Goal: Use online tool/utility: Utilize a website feature to perform a specific function

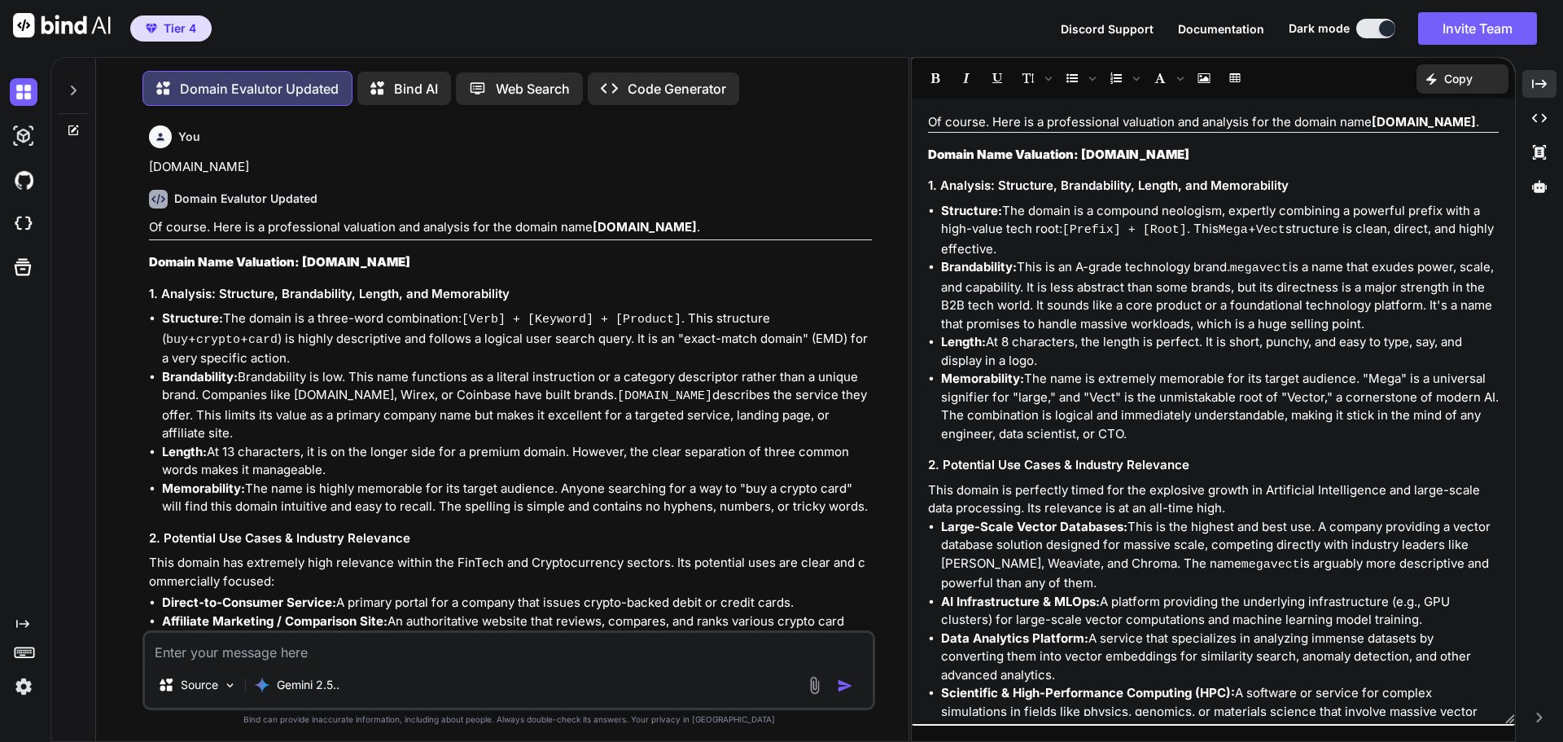
click at [437, 658] on div "Source Gemini 2.5.." at bounding box center [508, 670] width 733 height 80
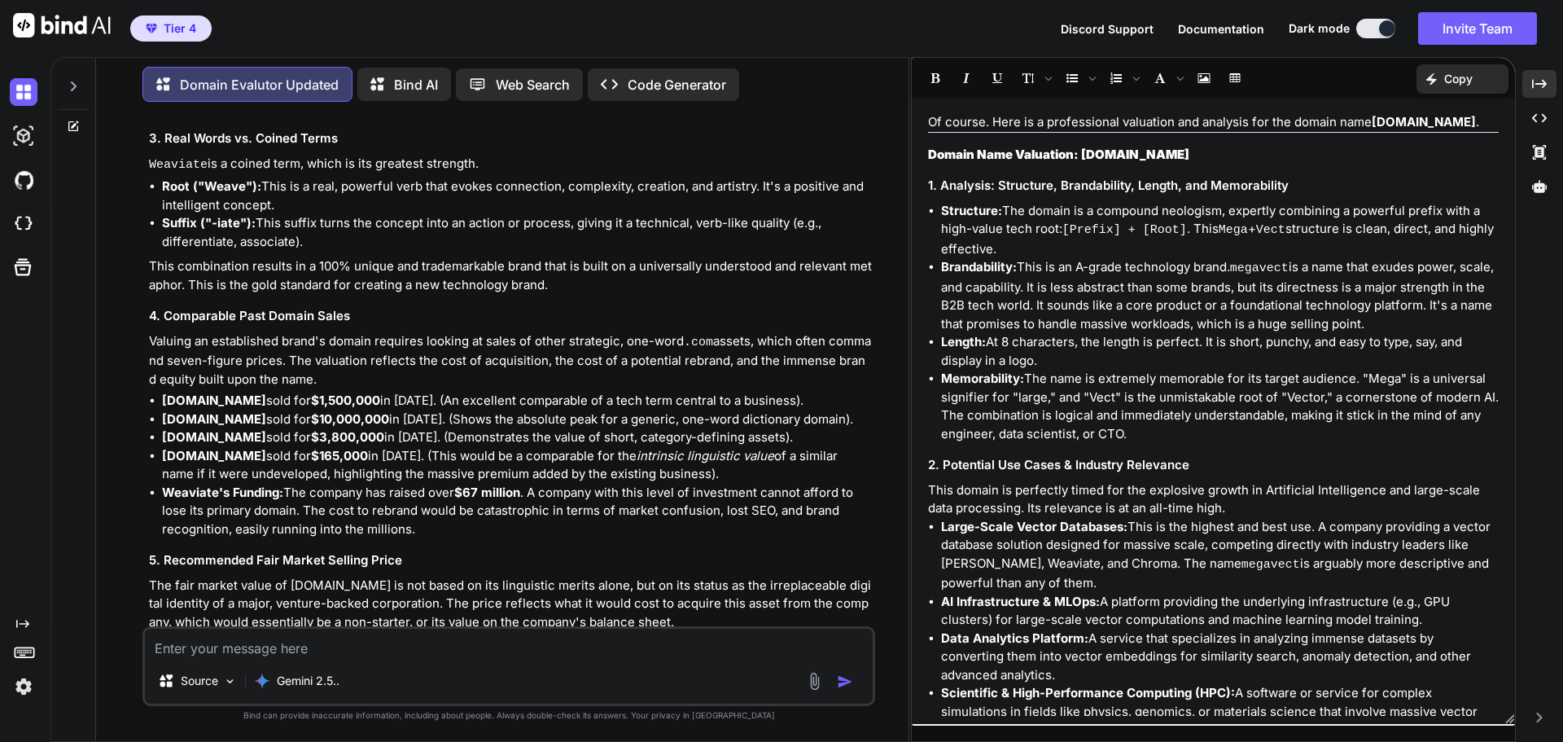
click at [411, 647] on textarea at bounding box center [509, 643] width 728 height 29
type textarea "[DOMAIN_NAME]"
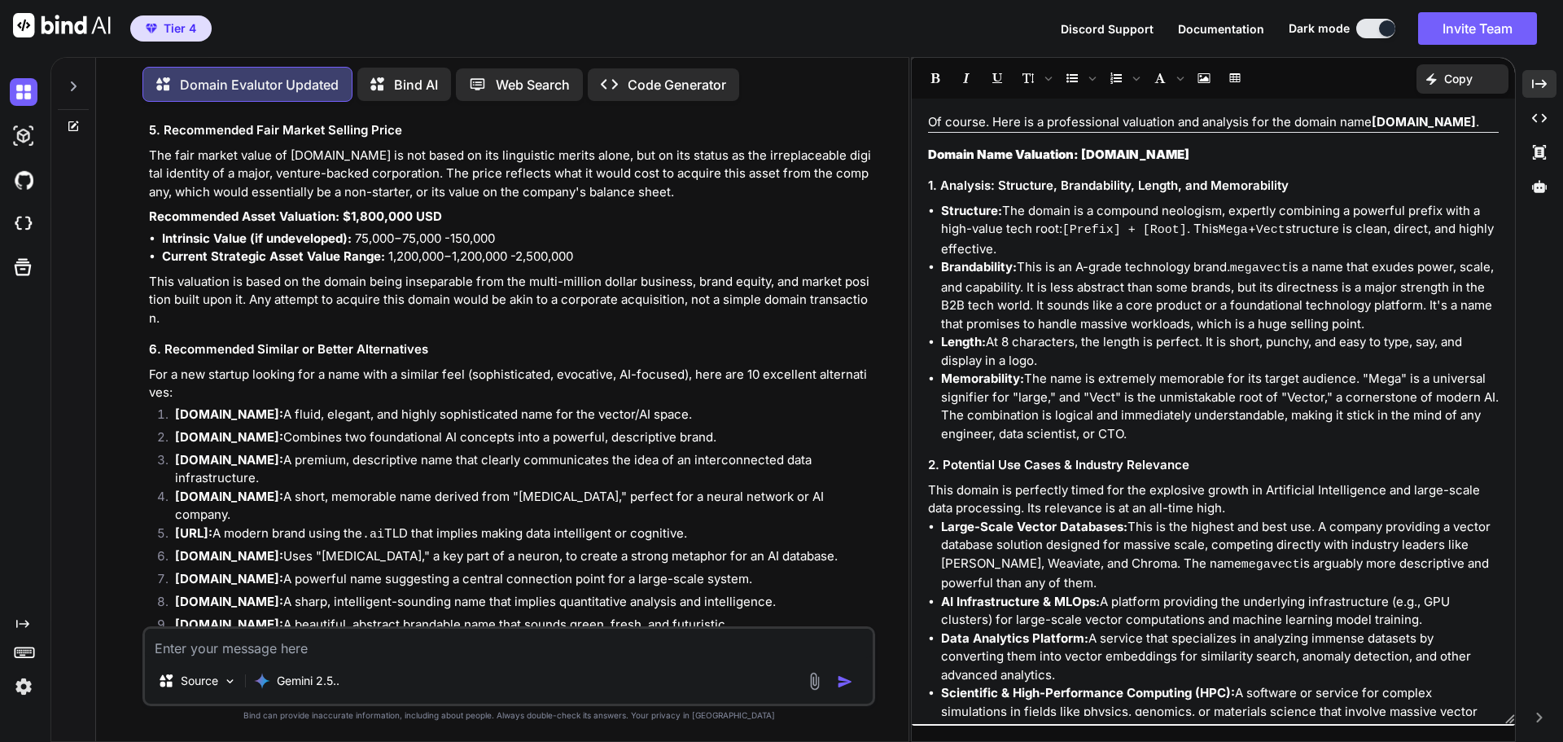
scroll to position [25974, 0]
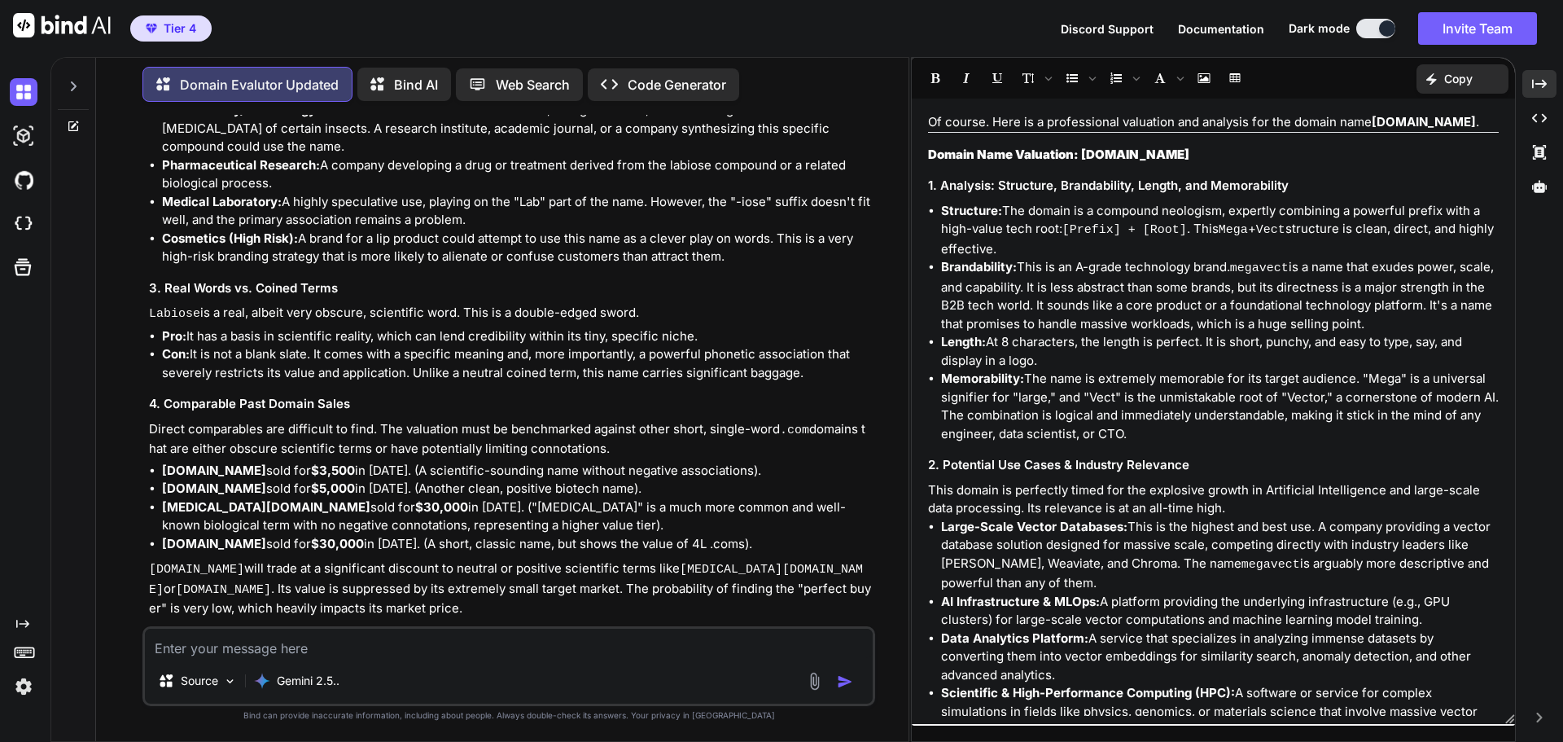
scroll to position [27081, 0]
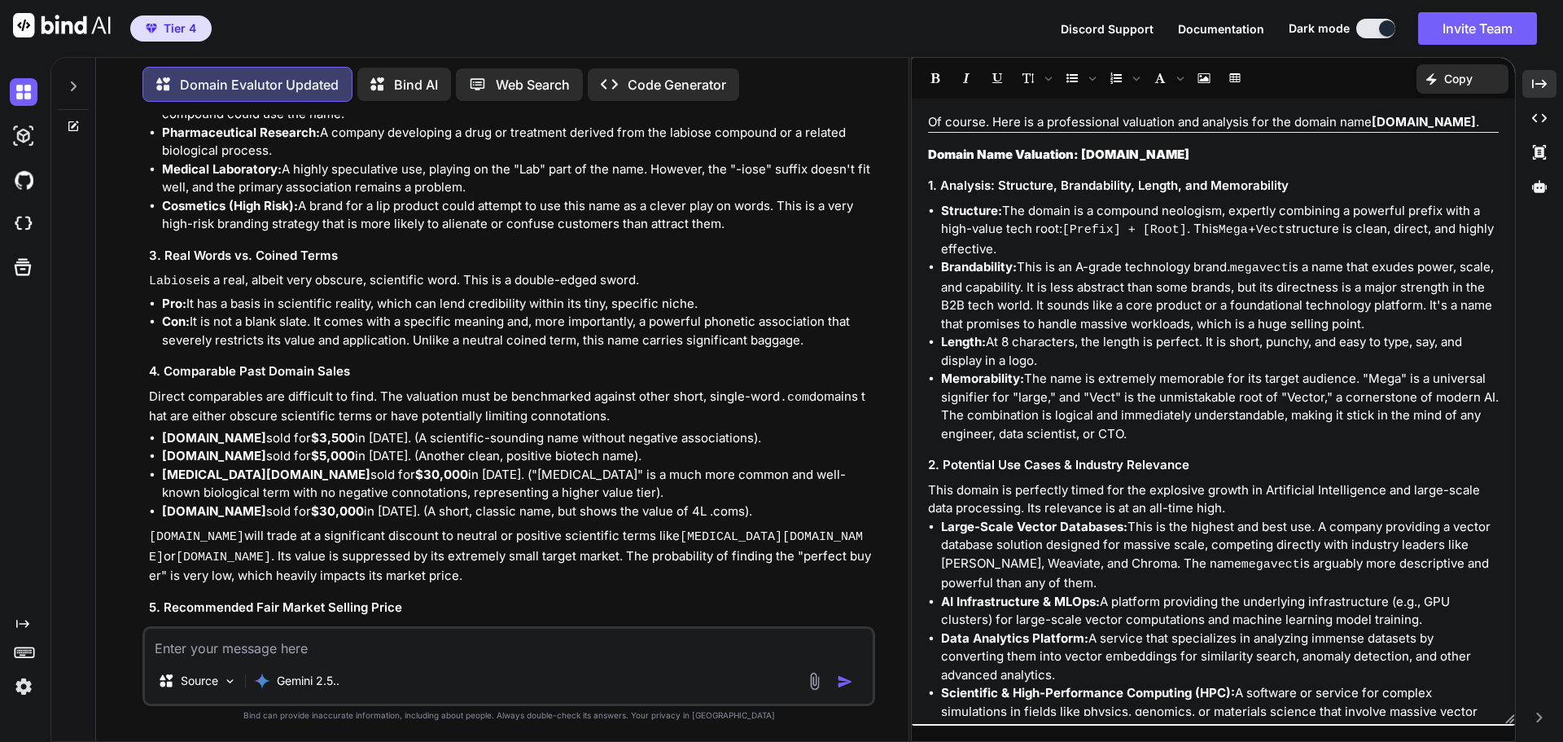
click at [489, 532] on div "Of course. Here is a professional valuation and analysis for the domain name La…" at bounding box center [510, 375] width 723 height 1393
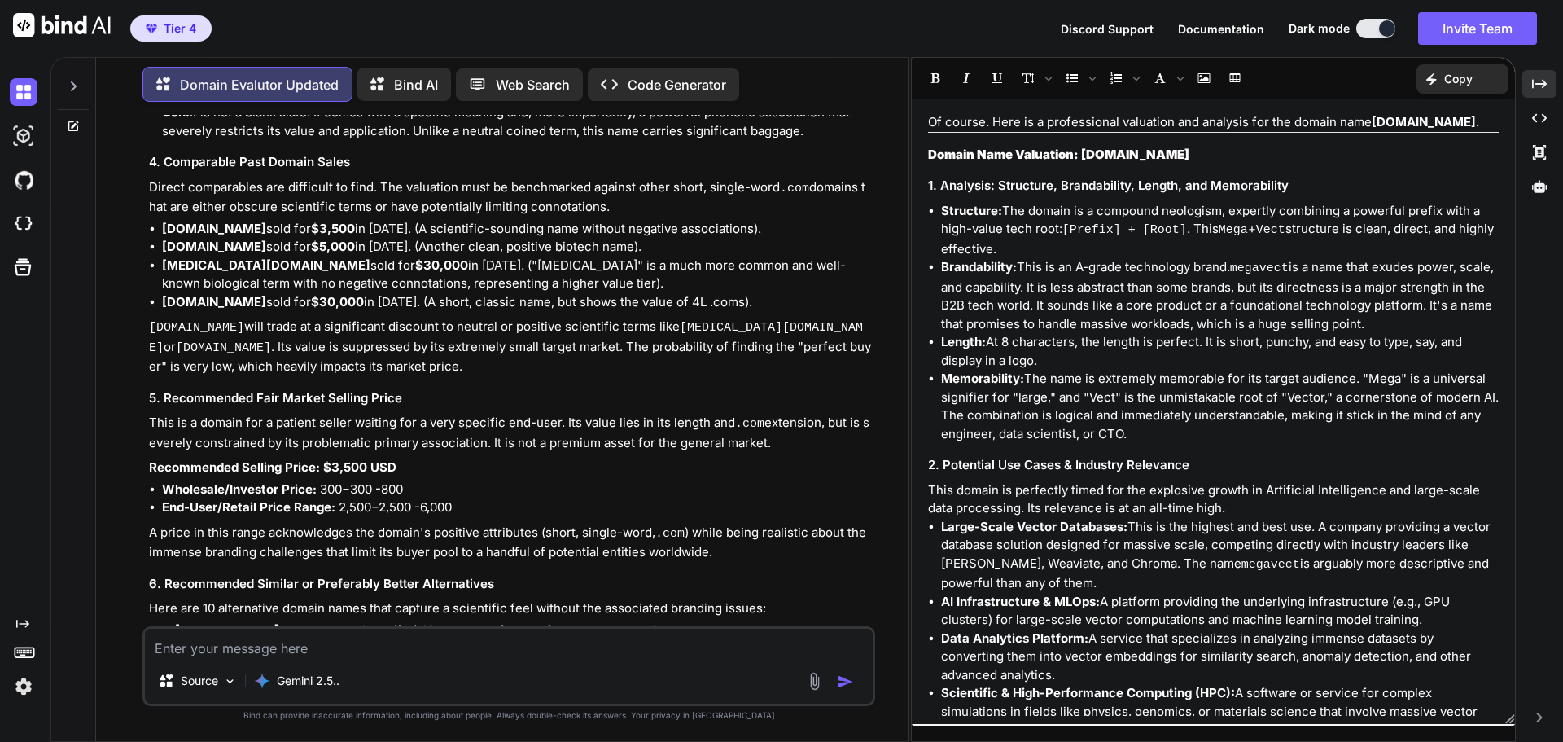
scroll to position [27313, 0]
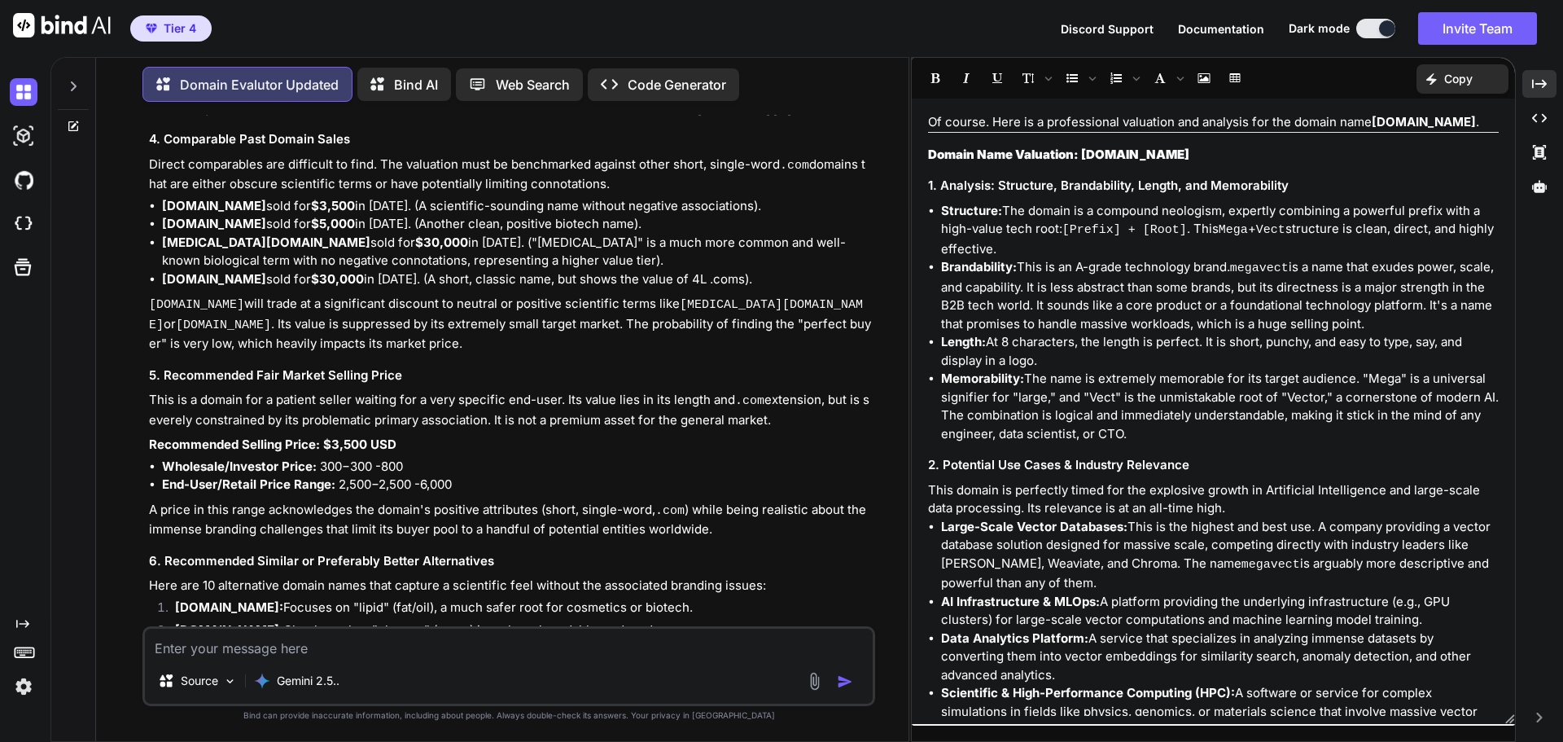
click at [7, 107] on div at bounding box center [22, 92] width 44 height 44
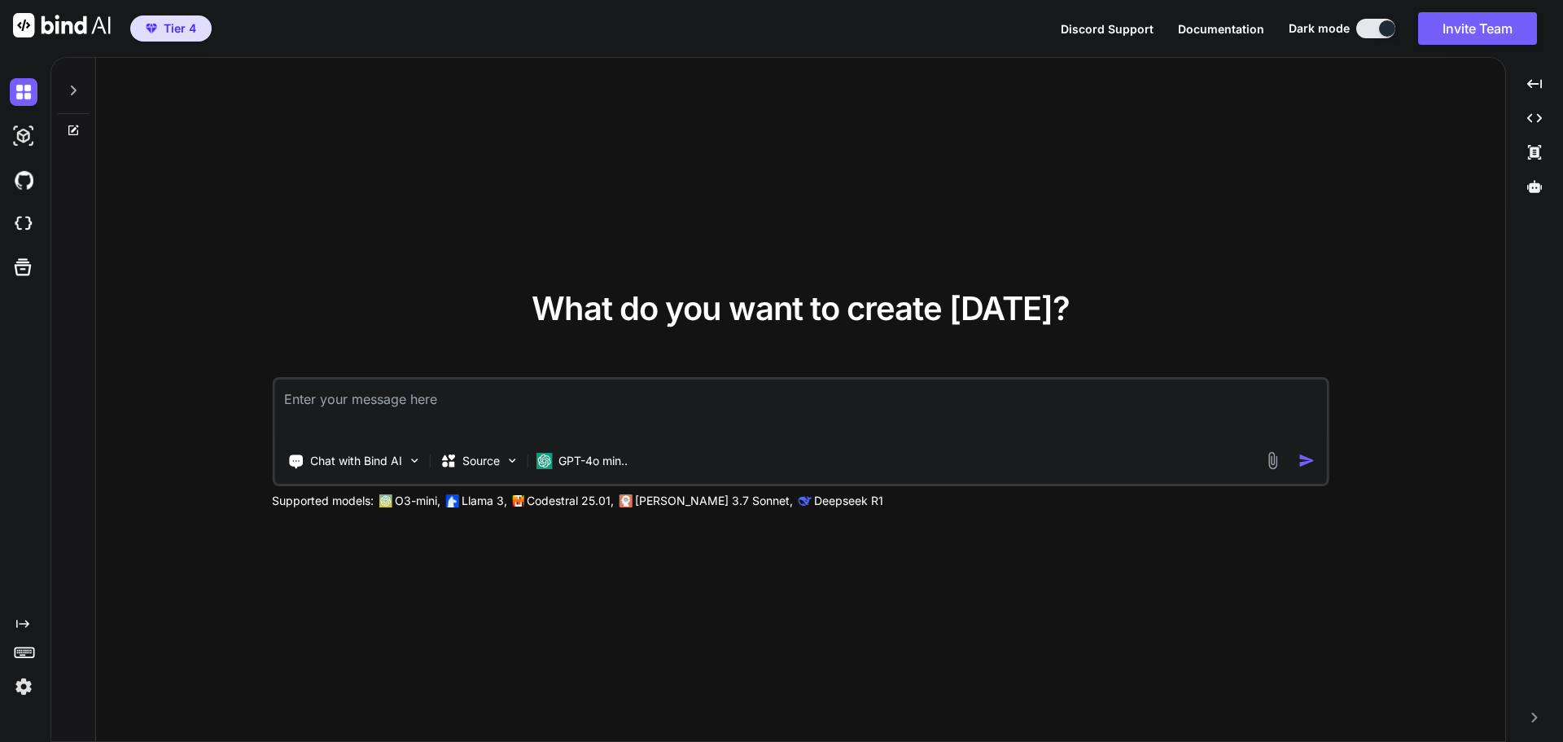
type textarea "x"
click at [1540, 183] on icon at bounding box center [1534, 186] width 15 height 15
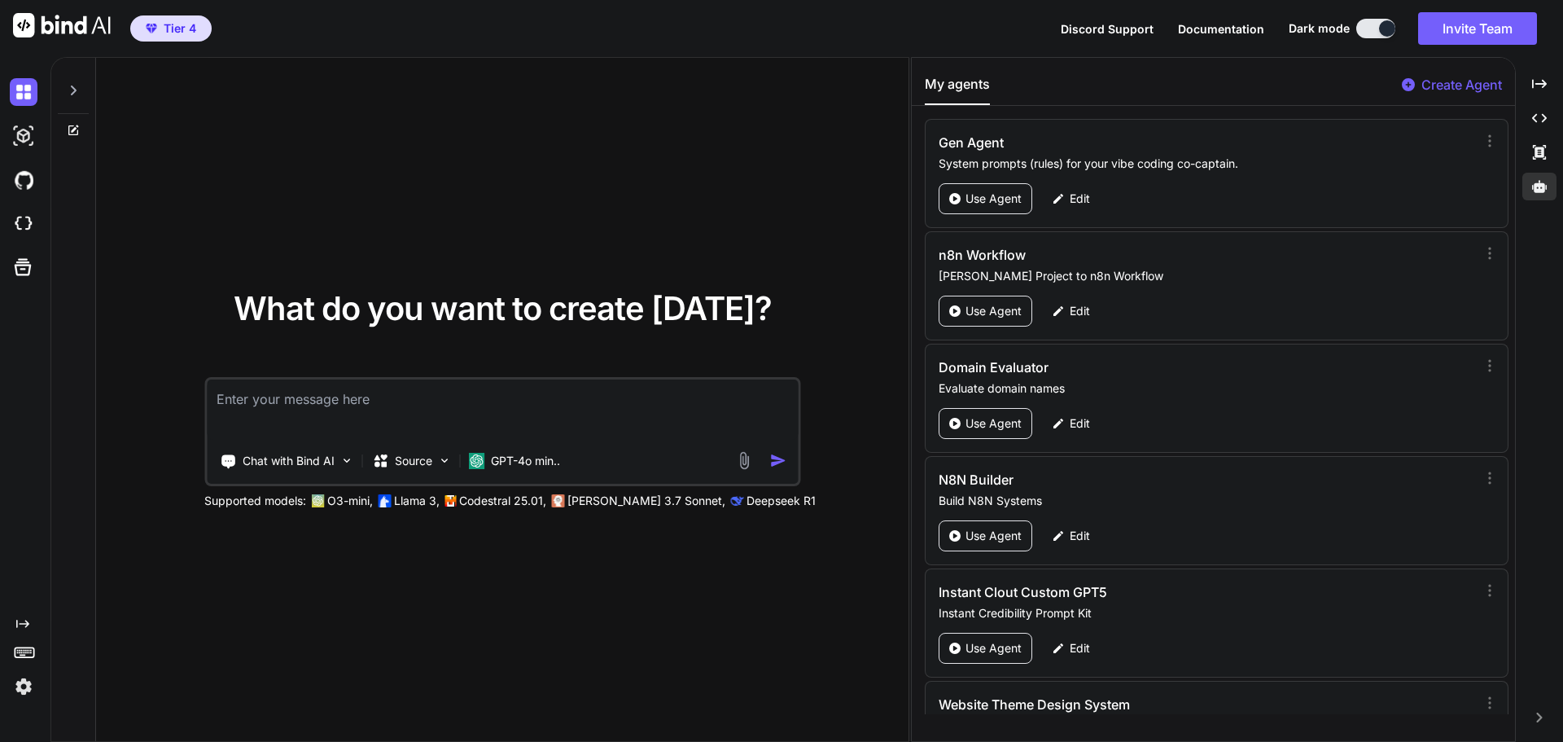
scroll to position [191, 0]
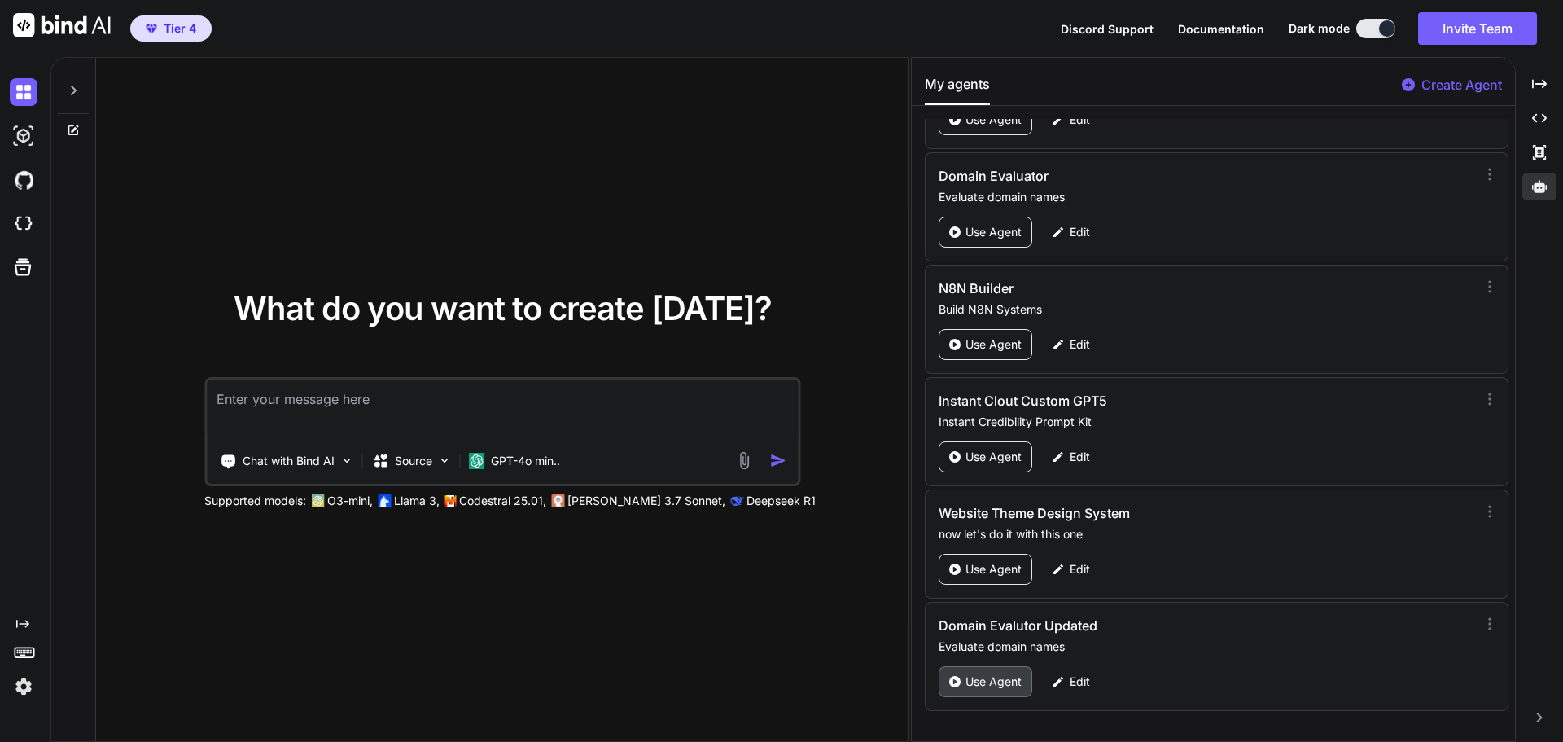
click at [991, 690] on div "Use Agent" at bounding box center [986, 681] width 94 height 31
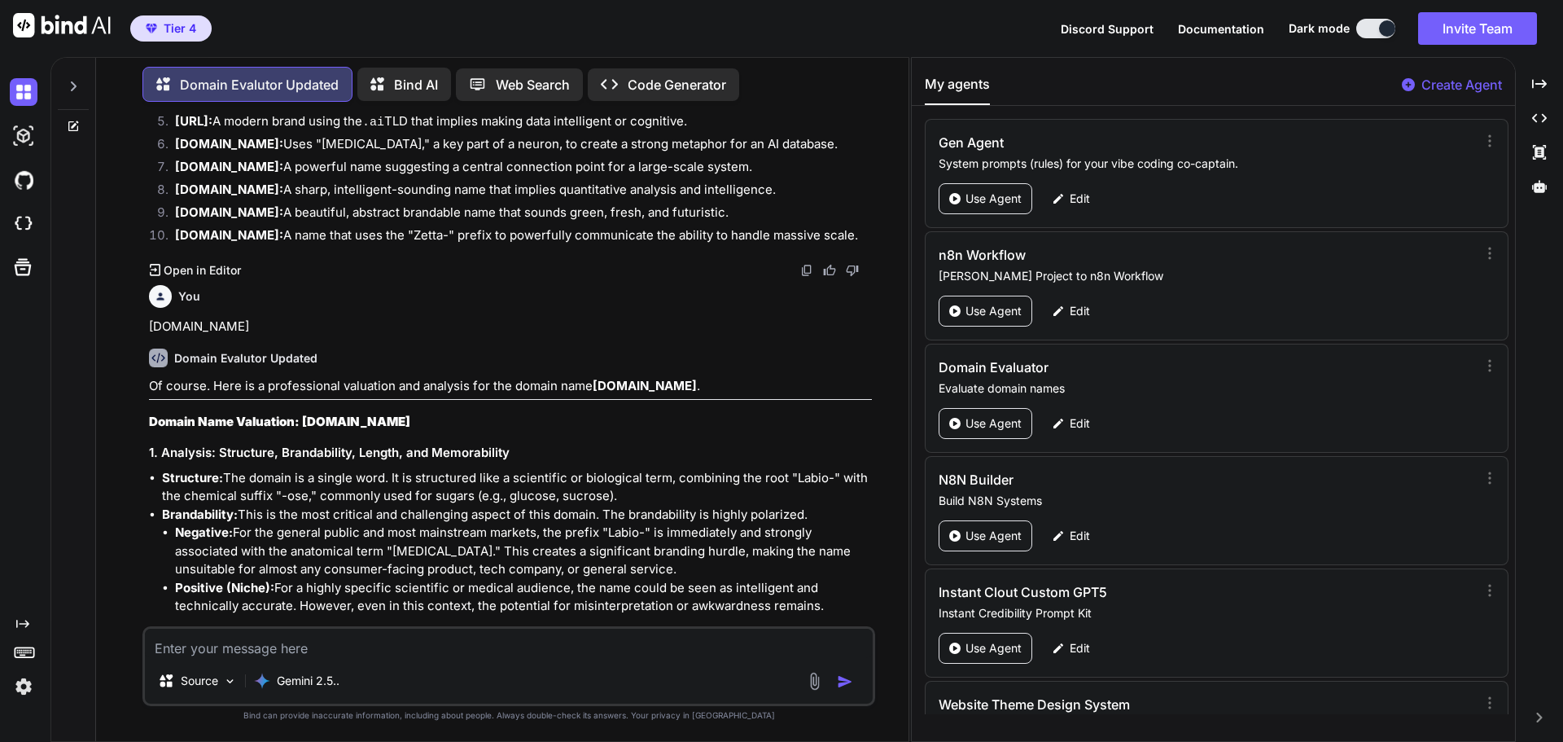
scroll to position [6494, 0]
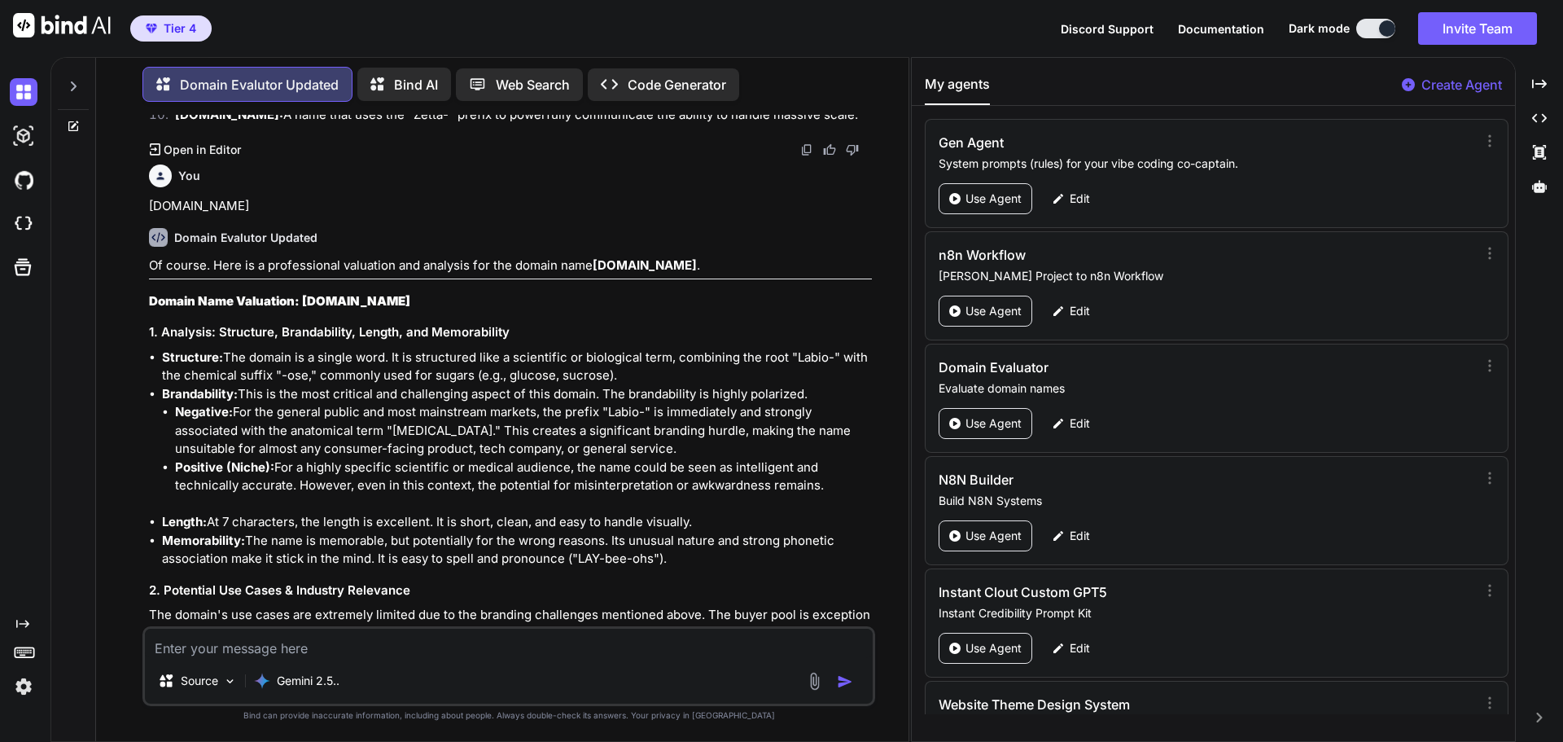
click at [401, 513] on li "Length: At 7 characters, the length is excellent. It is short, clean, and easy …" at bounding box center [517, 522] width 710 height 19
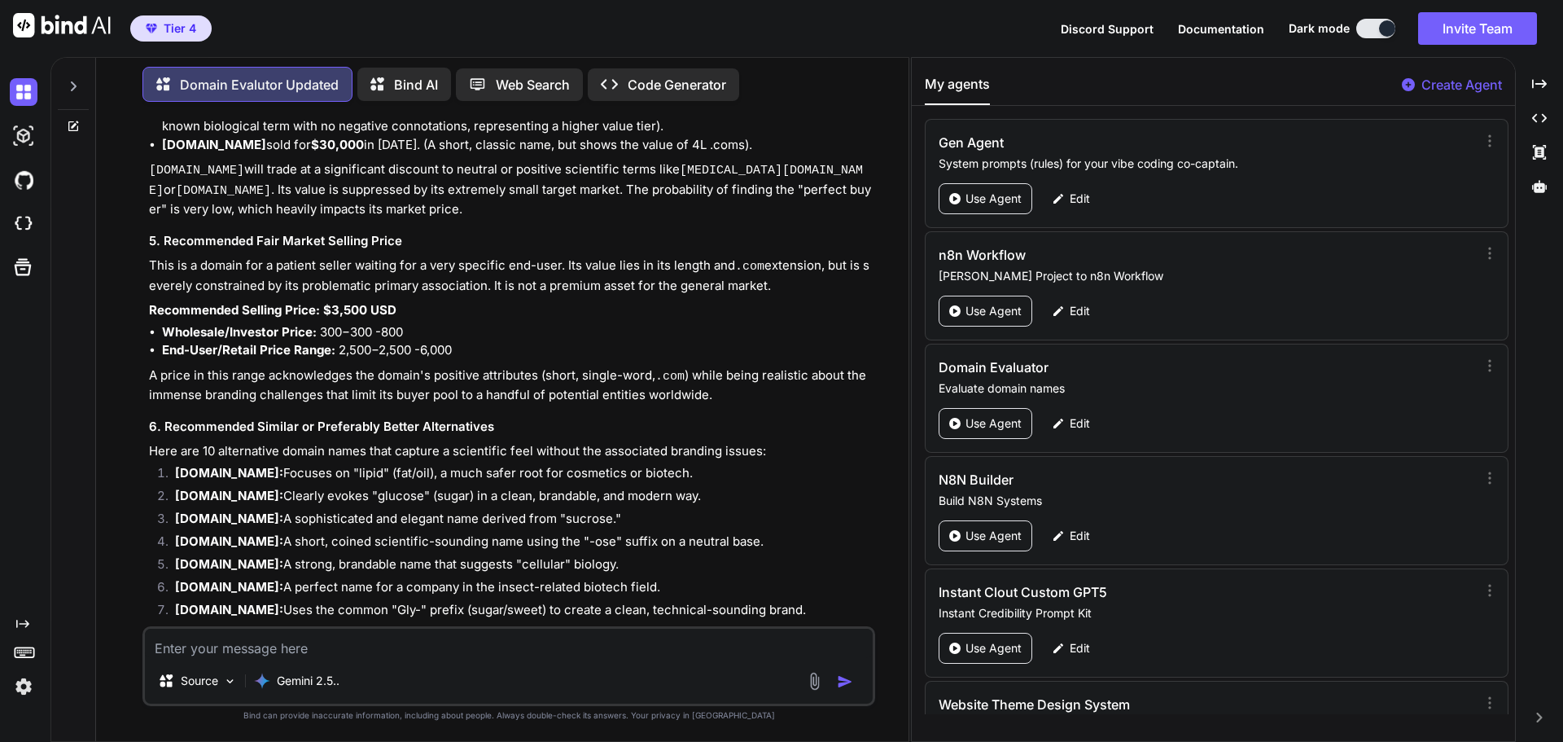
scroll to position [7494, 0]
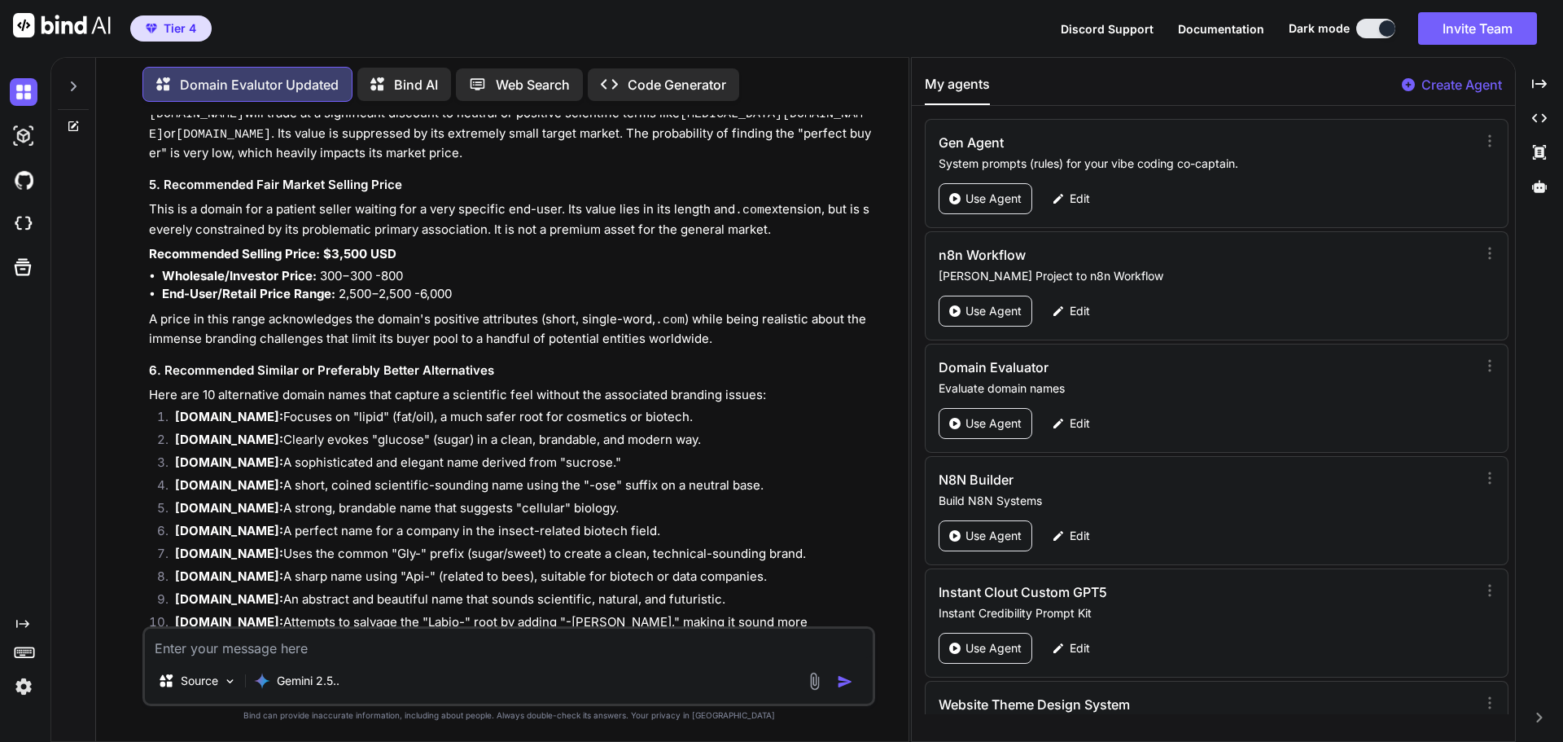
click at [200, 648] on textarea at bounding box center [509, 643] width 728 height 29
paste textarea "[DOMAIN_NAME]"
type textarea "[DOMAIN_NAME]"
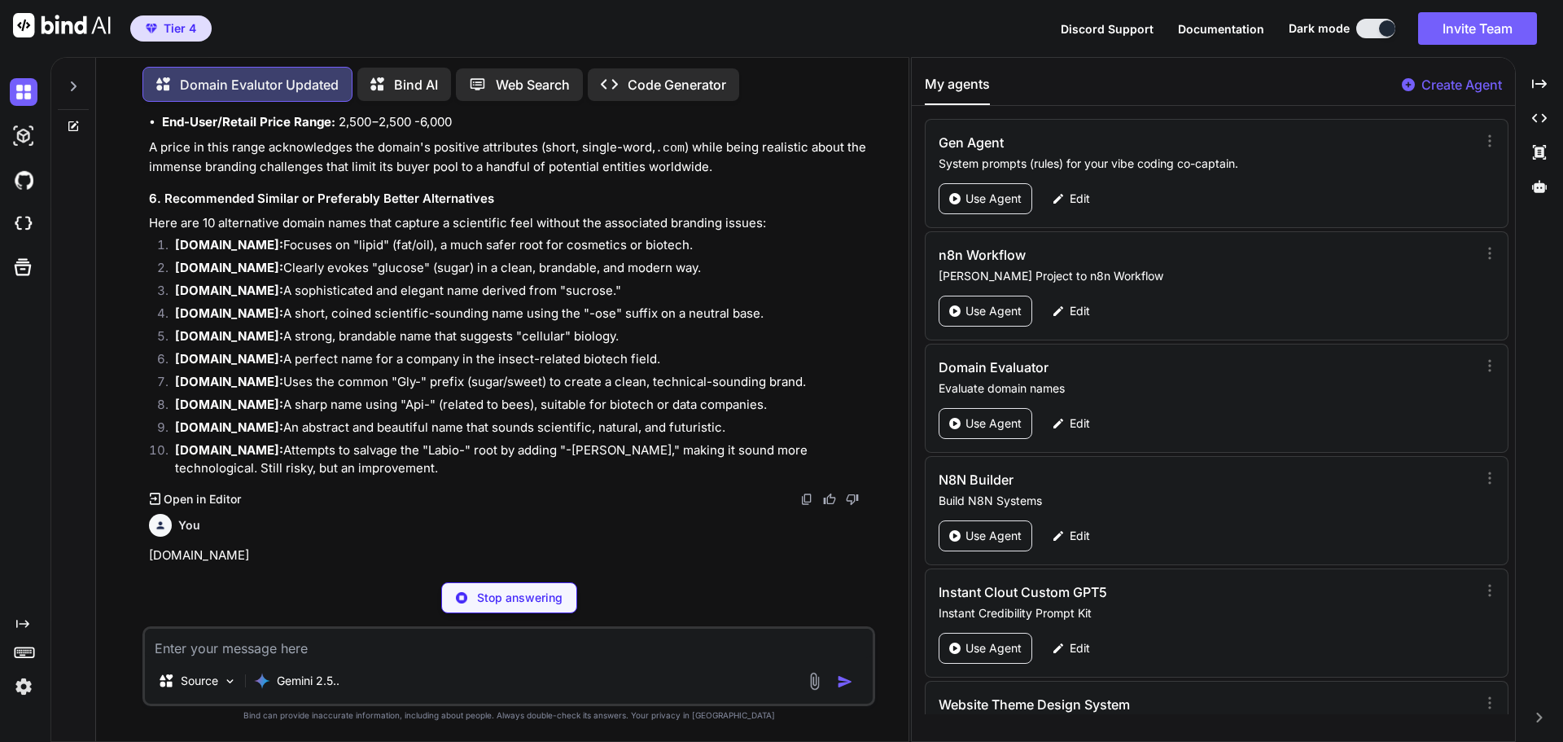
click at [668, 606] on p "Of course. Here is a professional valuation and analysis for the domain name [D…" at bounding box center [510, 615] width 723 height 19
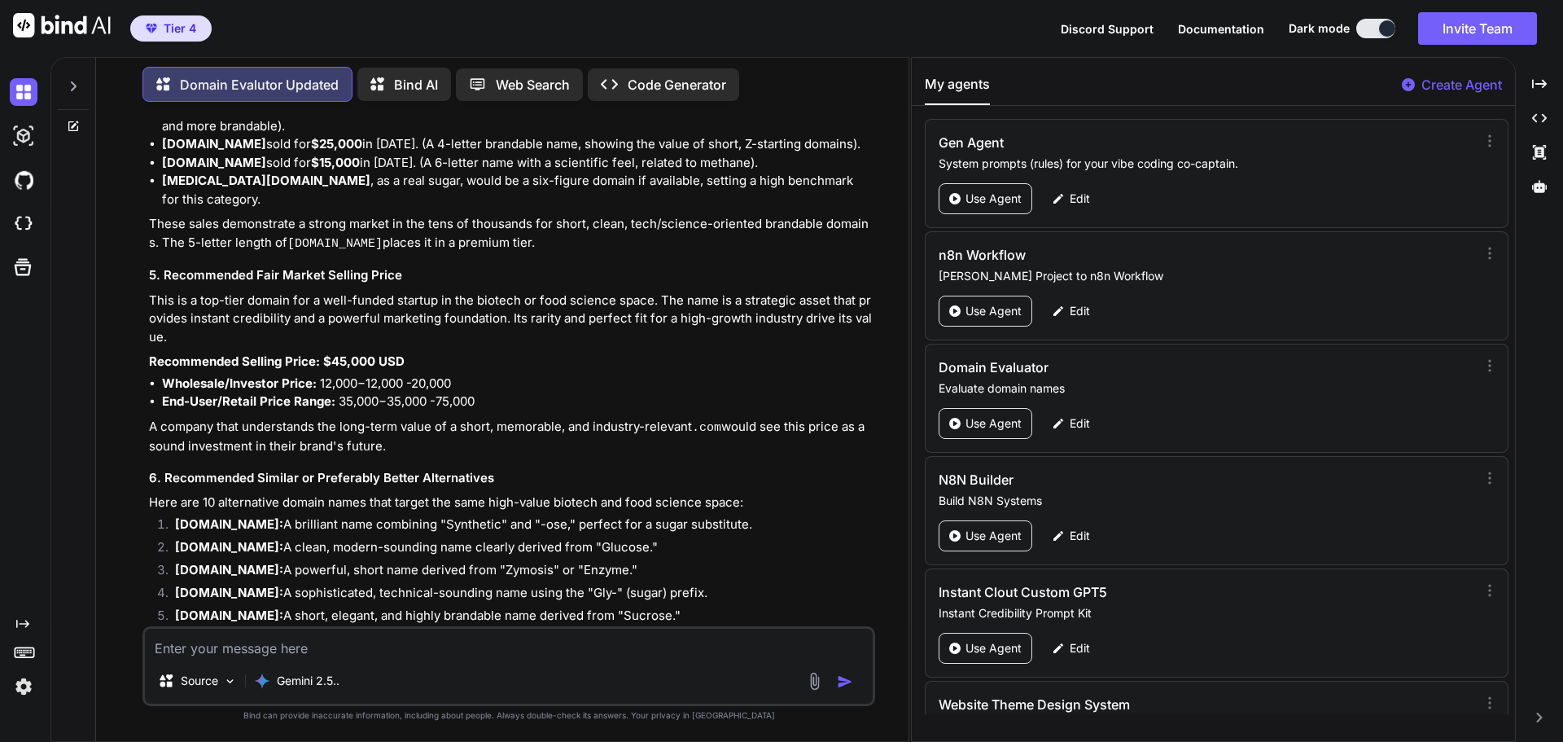
scroll to position [8954, 0]
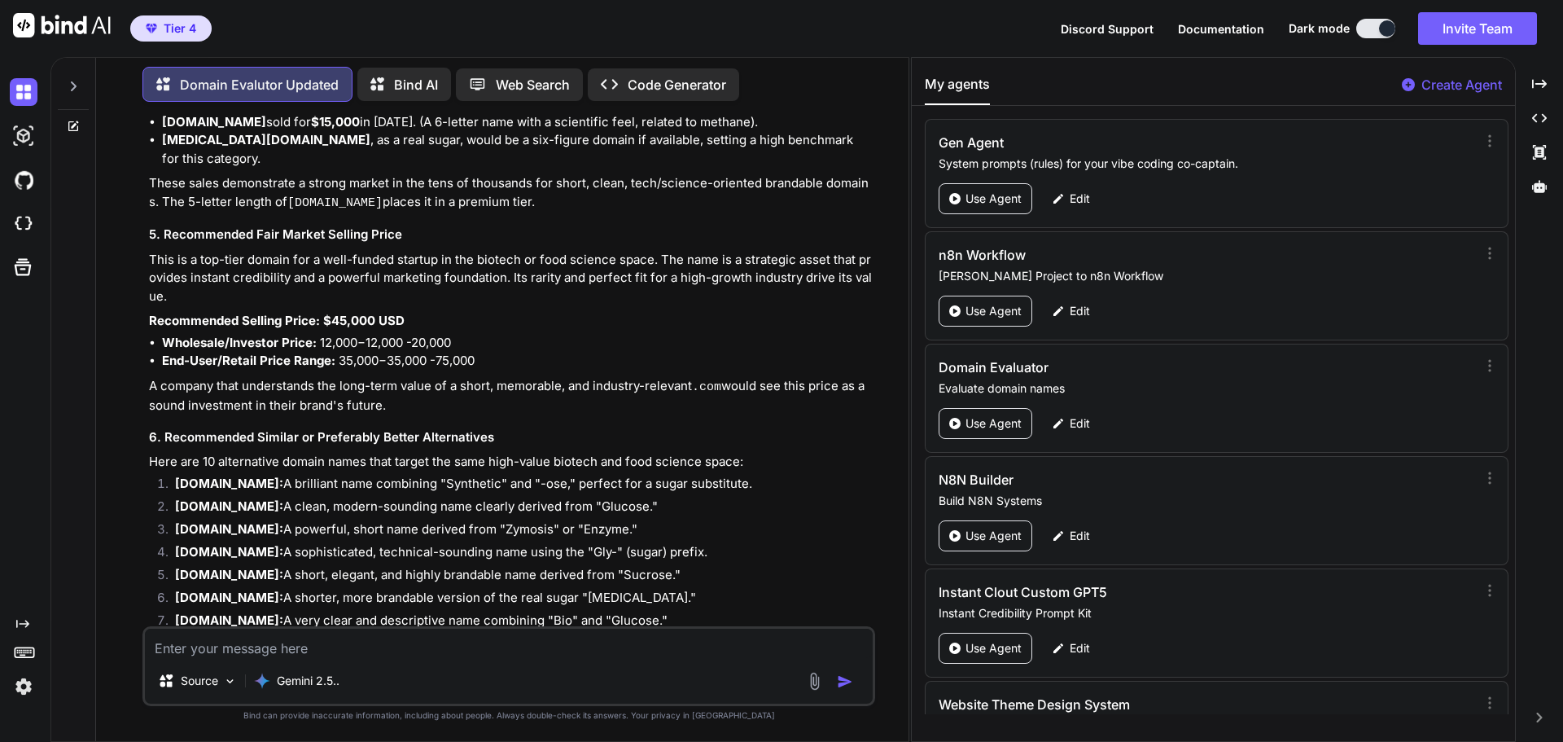
click at [209, 651] on textarea at bounding box center [509, 643] width 728 height 29
paste textarea "[DOMAIN_NAME]"
type textarea "[DOMAIN_NAME]"
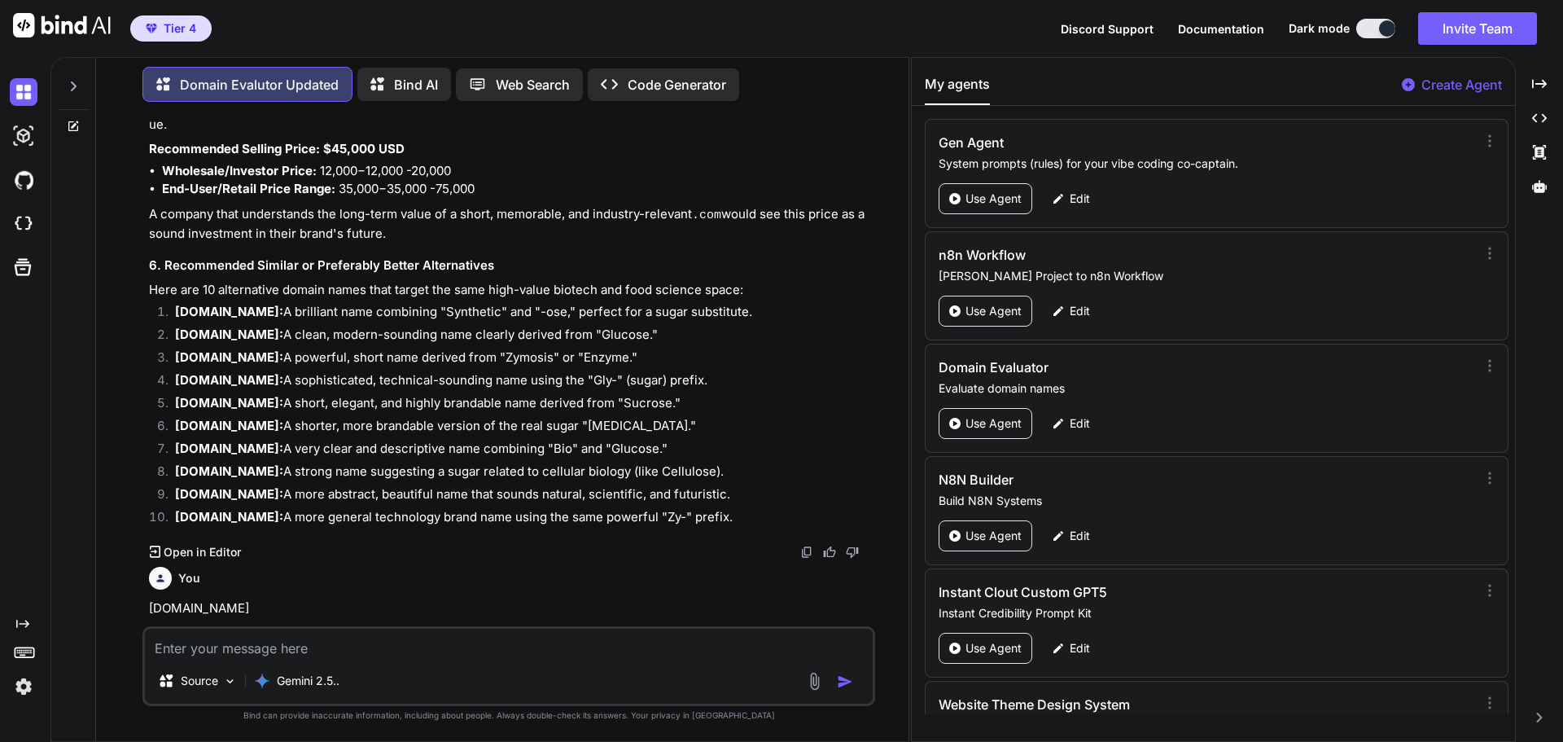
click at [456, 694] on h3 "Domain Name Valuation: [DOMAIN_NAME]" at bounding box center [510, 703] width 723 height 19
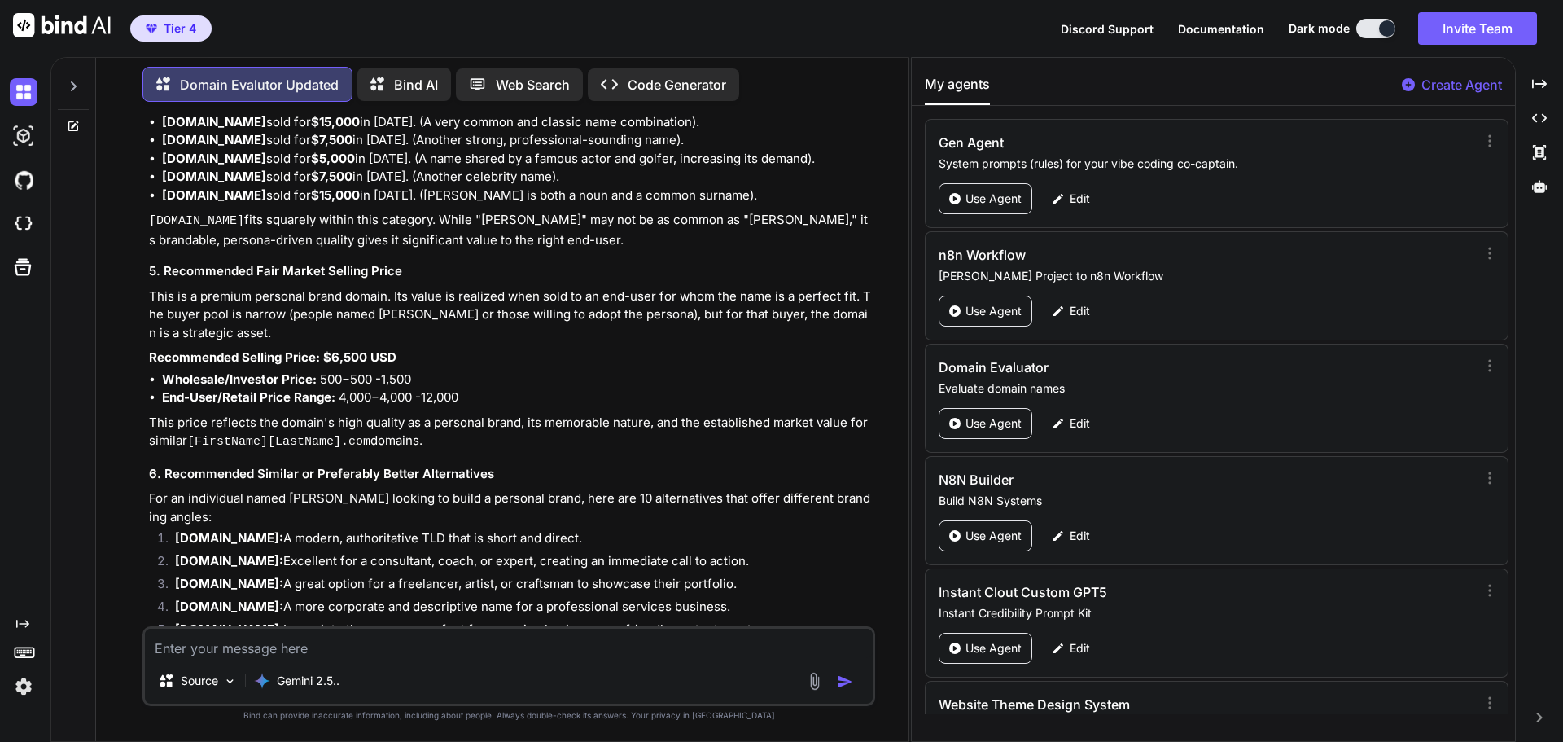
scroll to position [10421, 0]
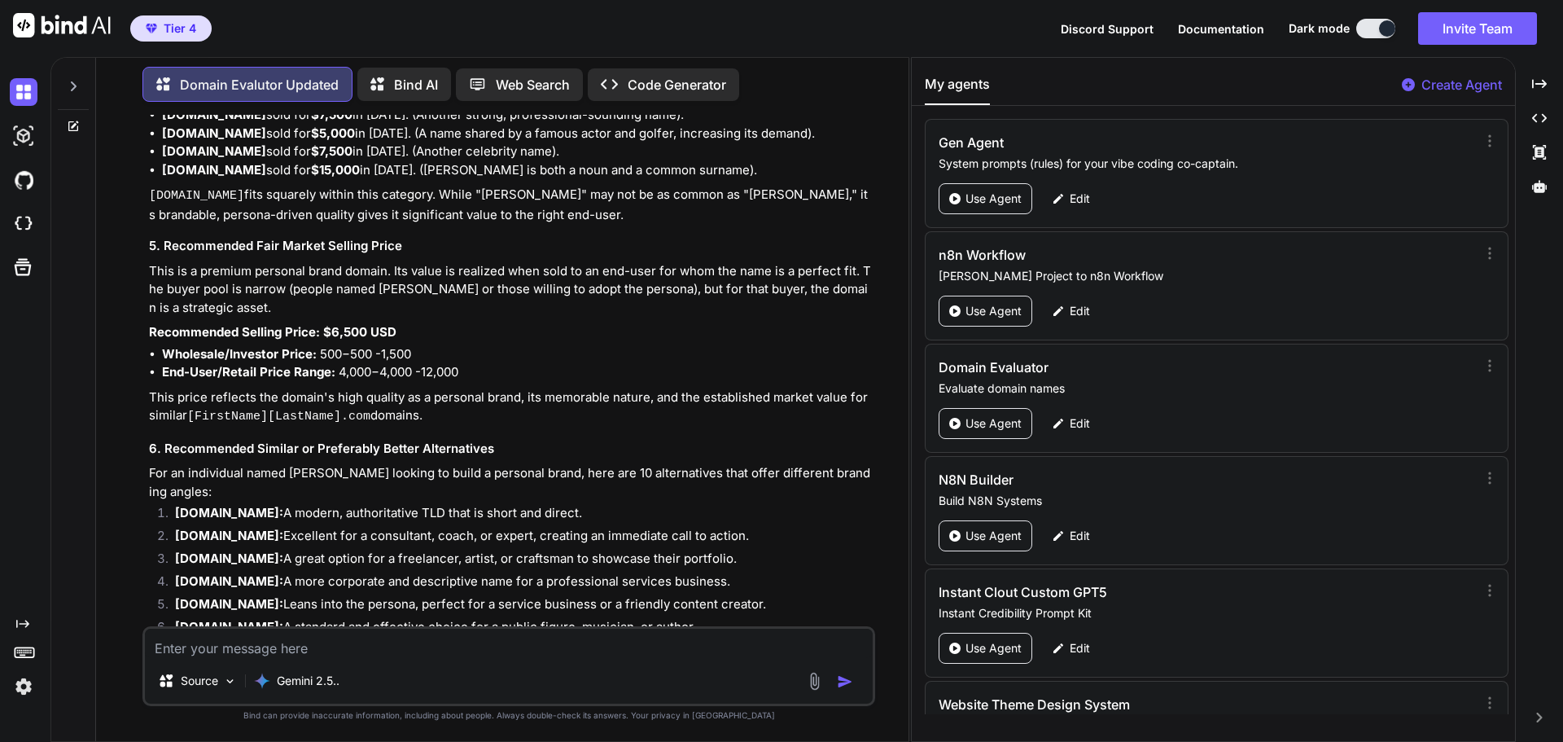
click at [243, 645] on textarea at bounding box center [509, 643] width 728 height 29
paste textarea "[DOMAIN_NAME]"
type textarea "[DOMAIN_NAME]"
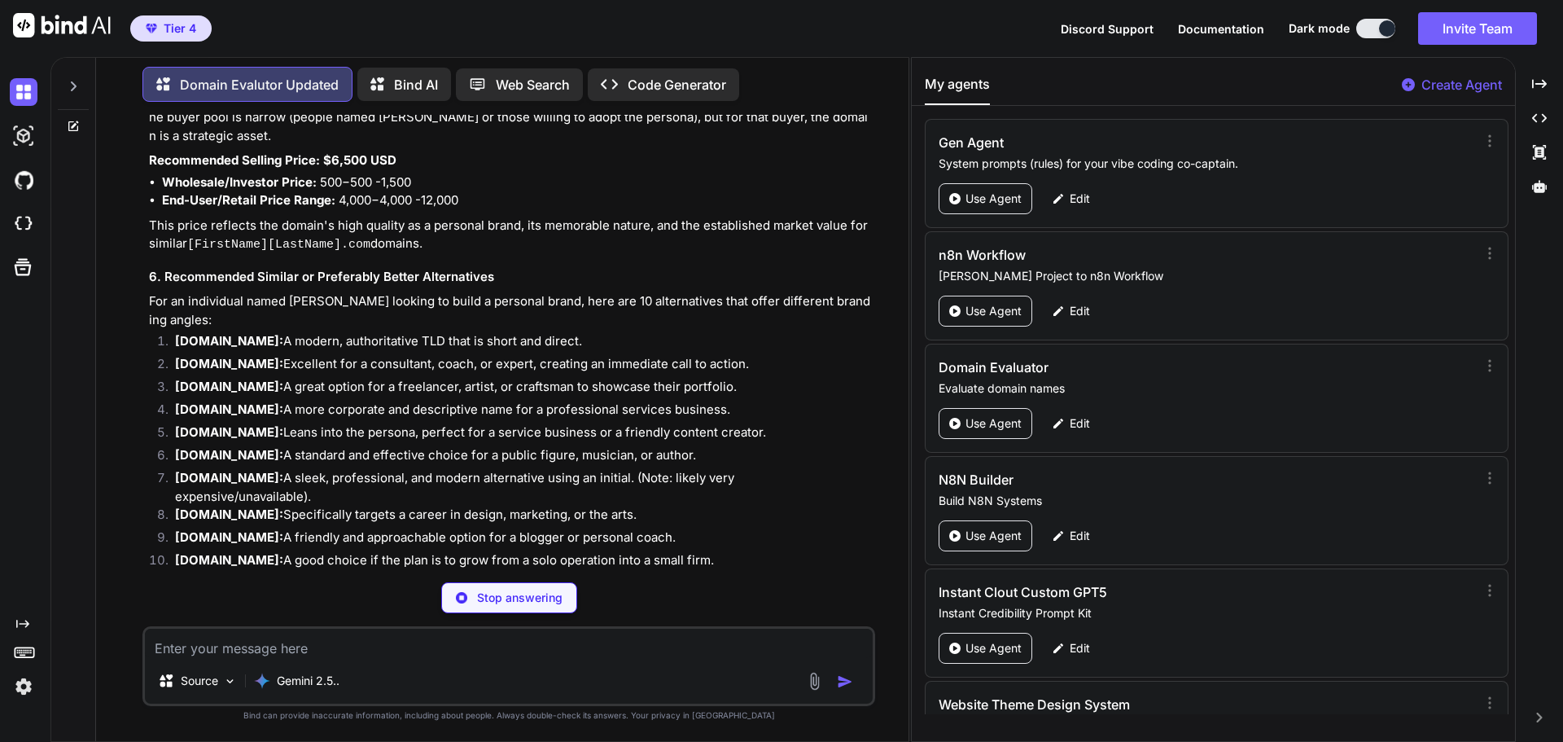
scroll to position [10593, 0]
click at [530, 738] on h3 "Domain Name Valuation: [DOMAIN_NAME]" at bounding box center [510, 747] width 723 height 19
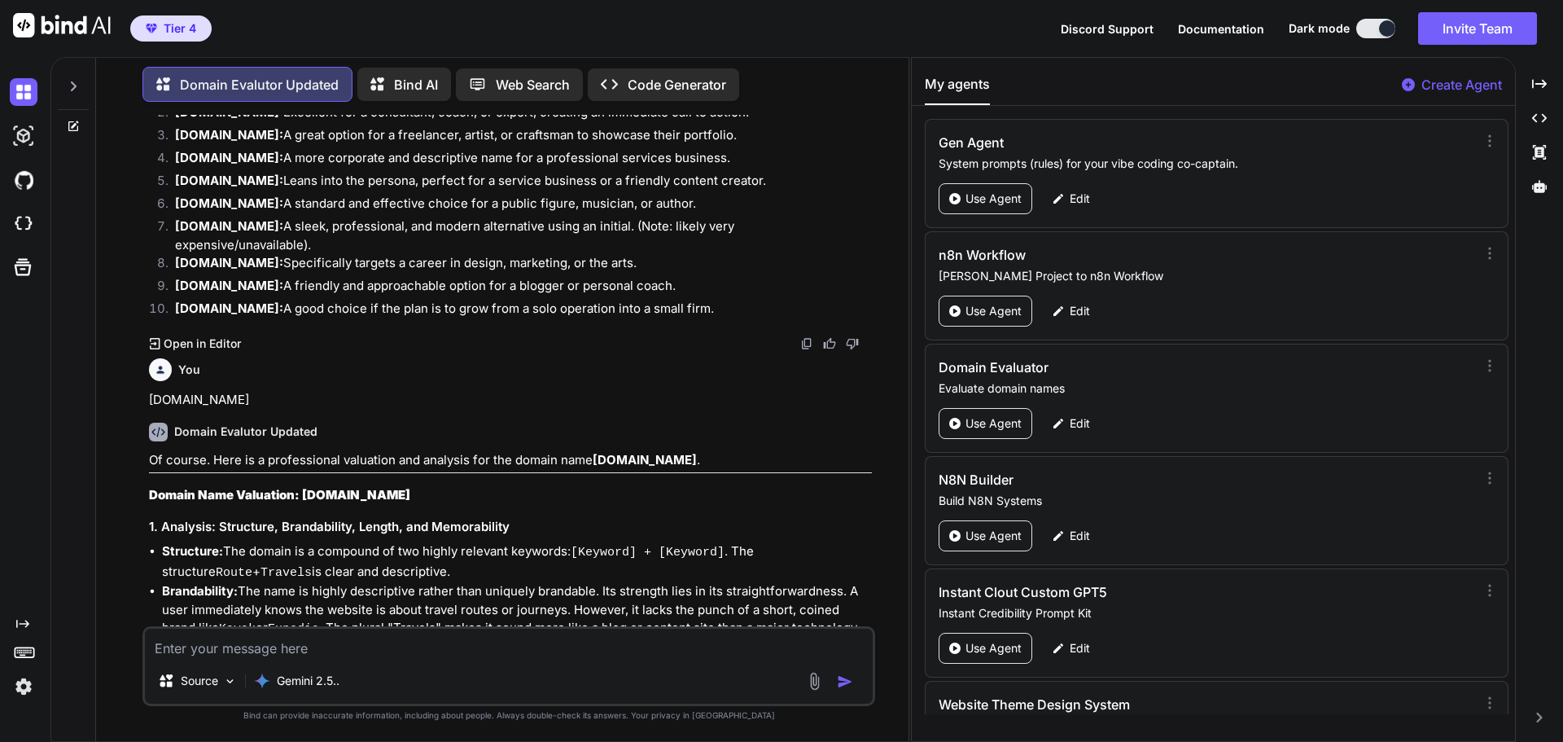
scroll to position [10886, 0]
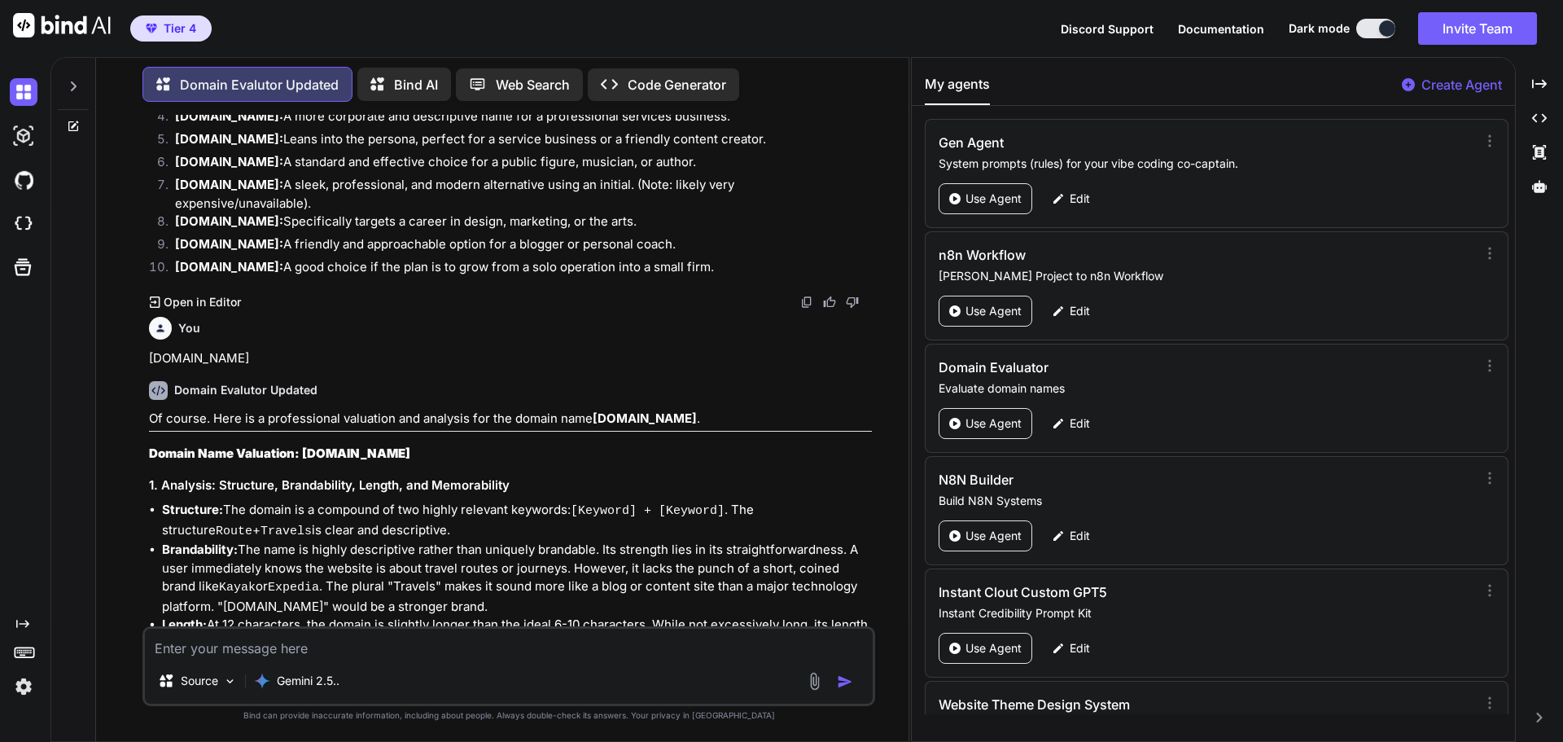
click at [597, 703] on h3 "2. Potential Use Cases & Industry Relevance" at bounding box center [510, 712] width 723 height 19
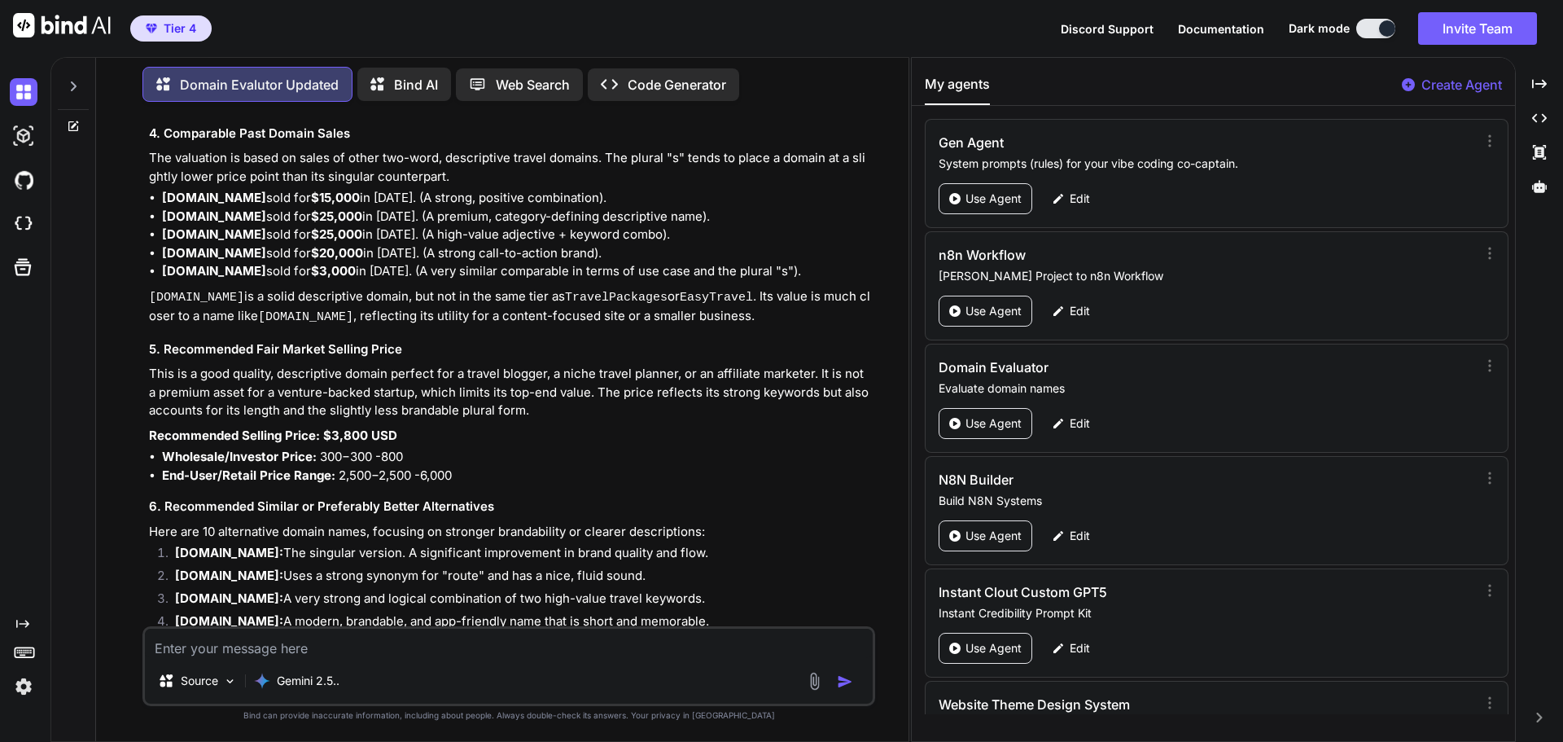
scroll to position [11831, 0]
click at [221, 646] on textarea at bounding box center [509, 643] width 728 height 29
paste textarea "[DOMAIN_NAME]"
type textarea "[DOMAIN_NAME]"
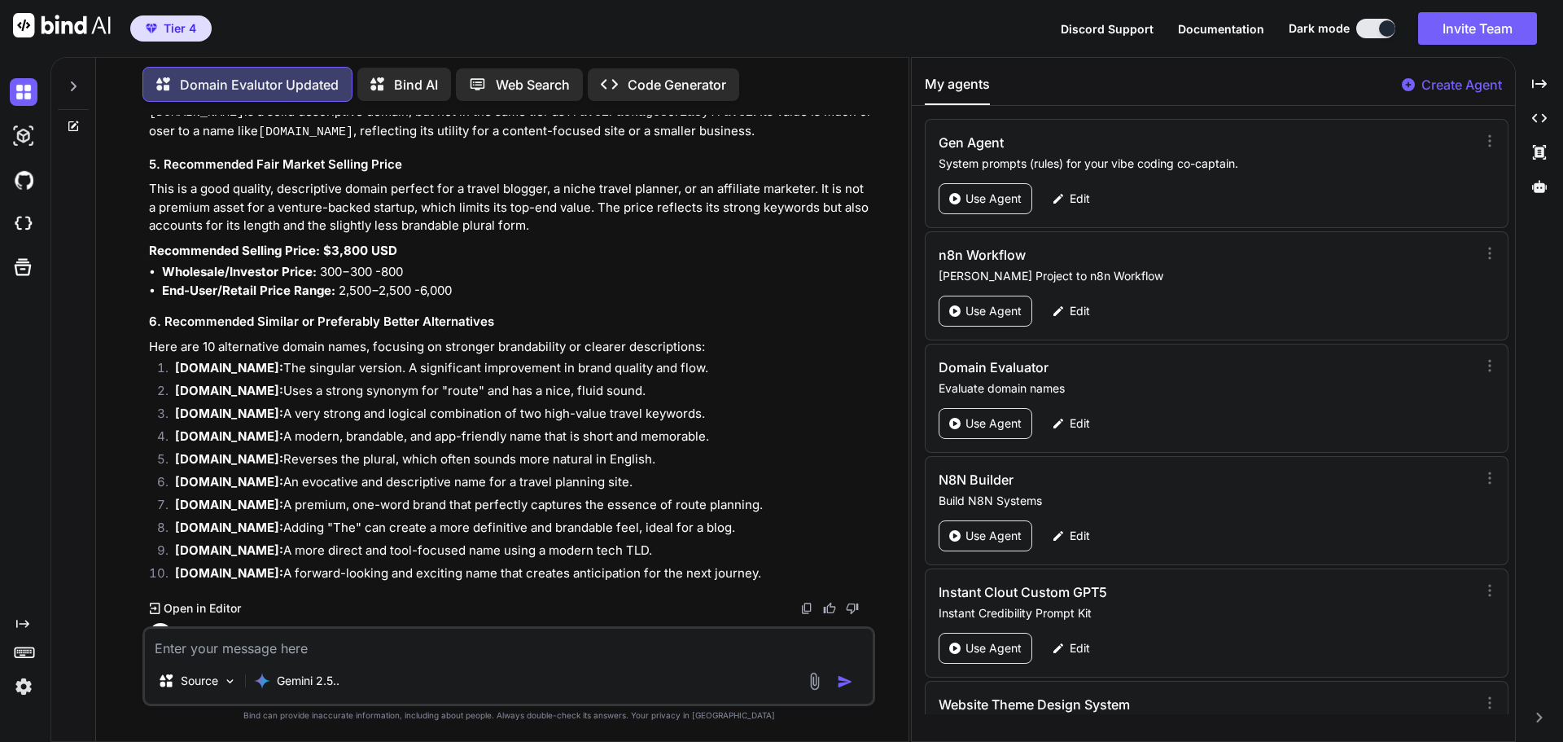
scroll to position [12017, 0]
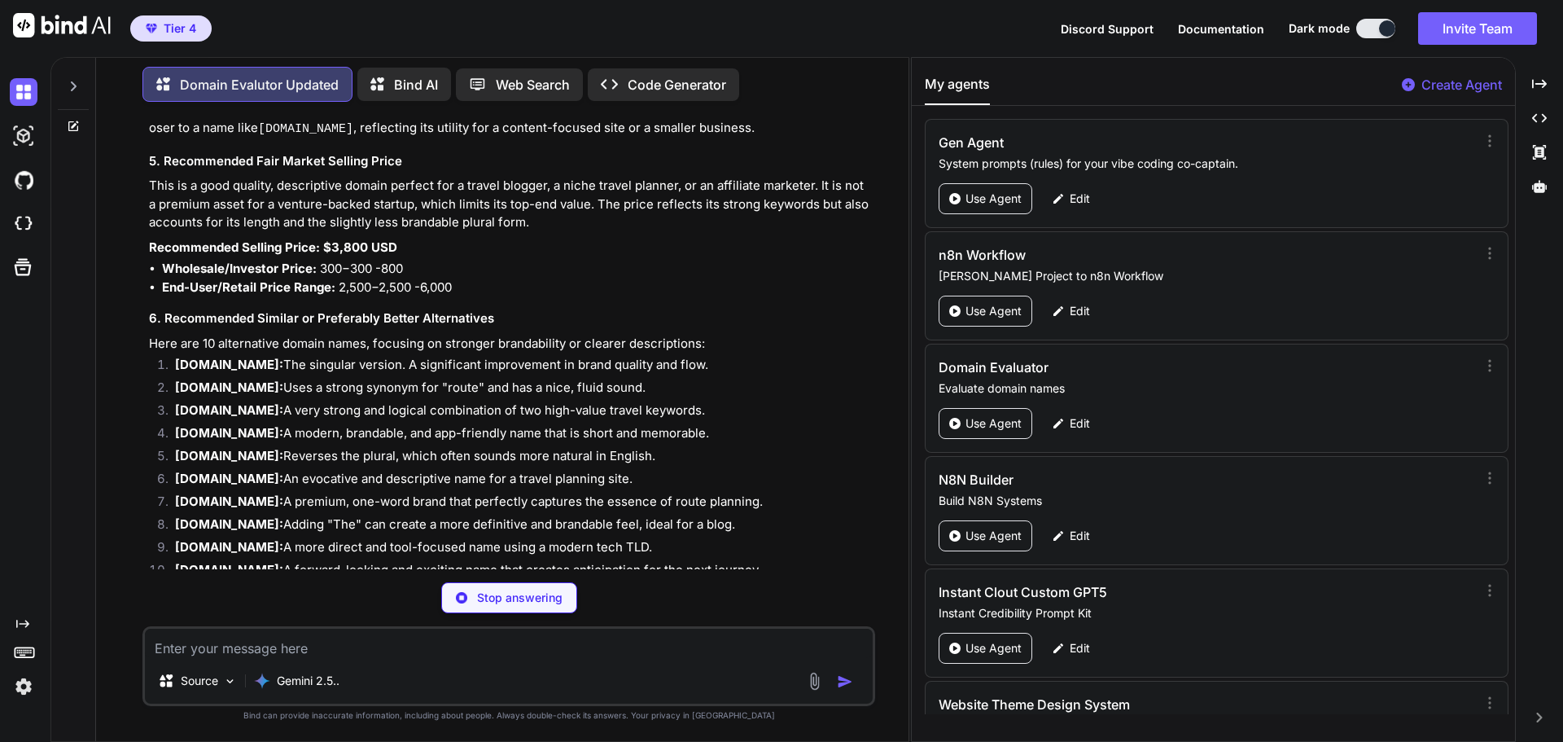
drag, startPoint x: 1515, startPoint y: 202, endPoint x: 1514, endPoint y: 215, distance: 13.1
click at [1514, 215] on div "My agents Create Agent Gen Agent System prompts (rules) for your vibe coding co…" at bounding box center [1213, 399] width 605 height 685
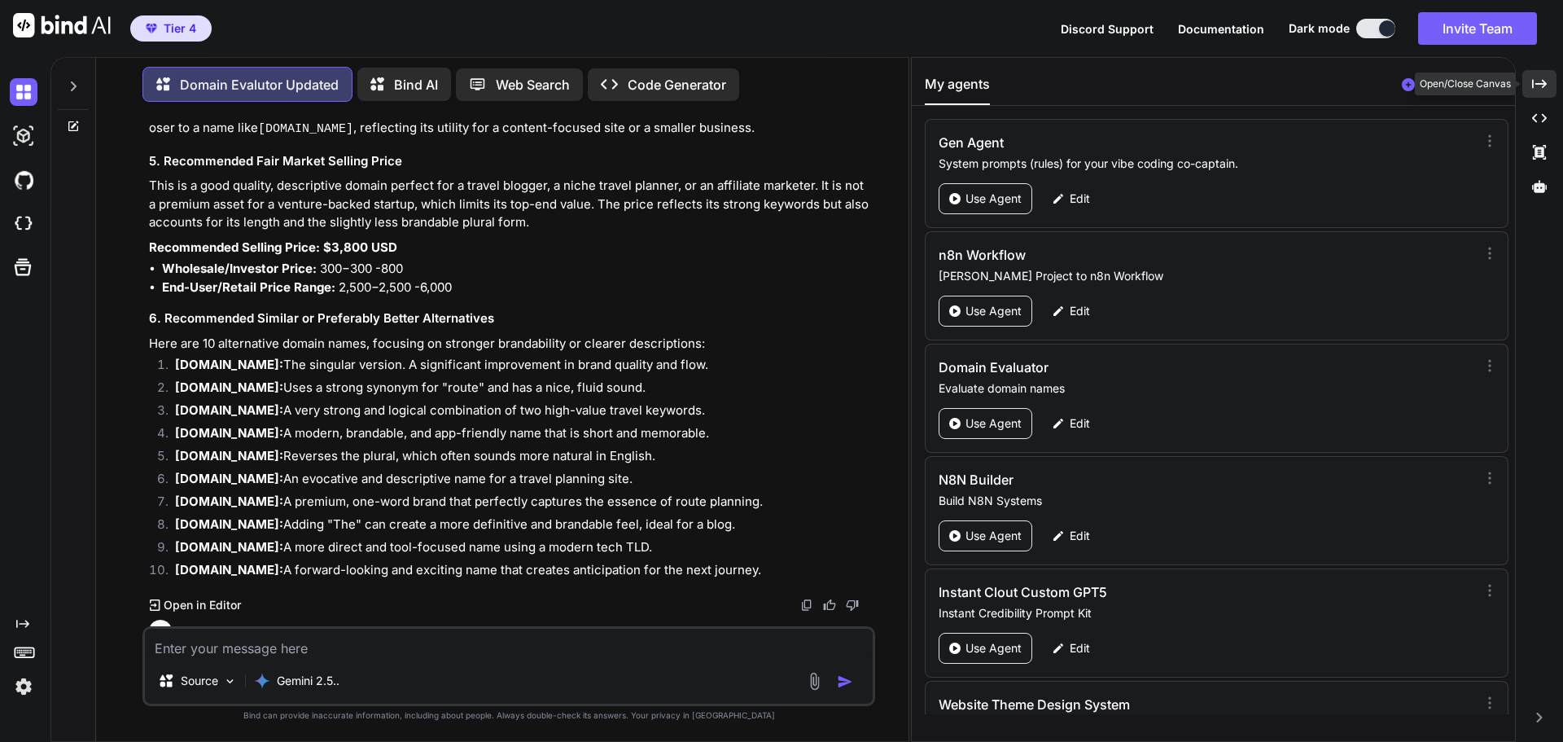
click at [1544, 87] on icon "Created with Pixso." at bounding box center [1539, 84] width 15 height 15
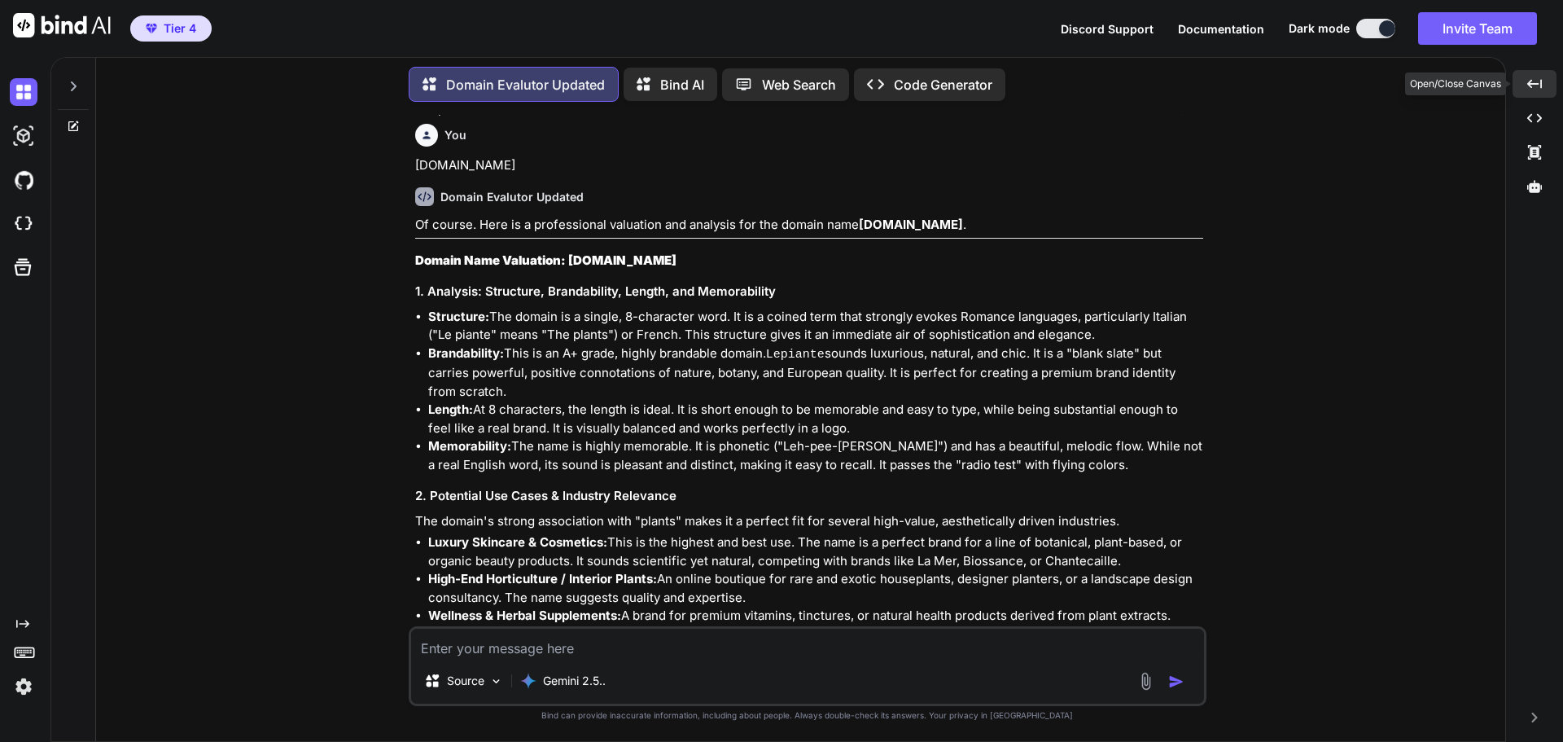
scroll to position [11564, 0]
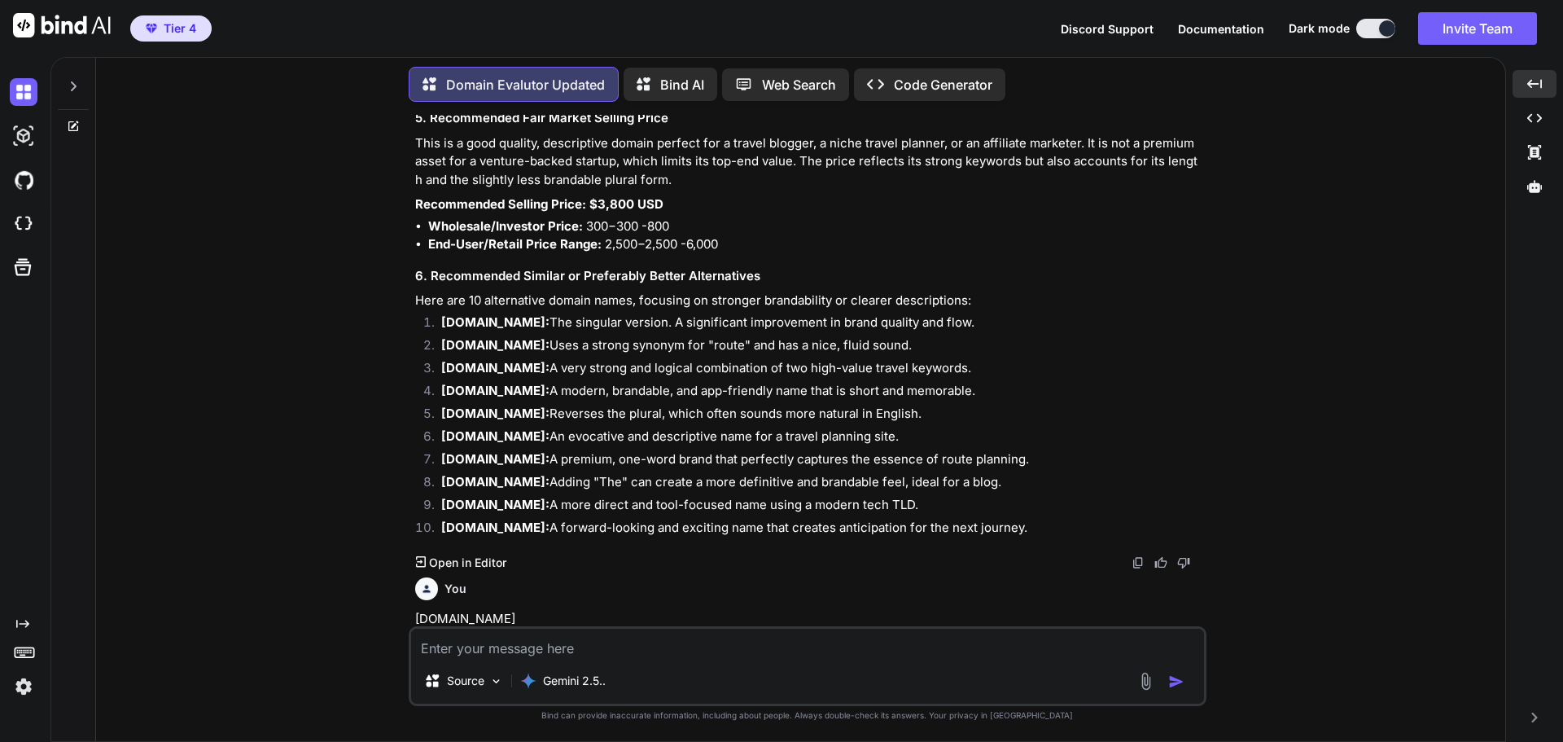
click at [944, 705] on h3 "Domain Name Valuation: [DOMAIN_NAME]" at bounding box center [809, 714] width 788 height 19
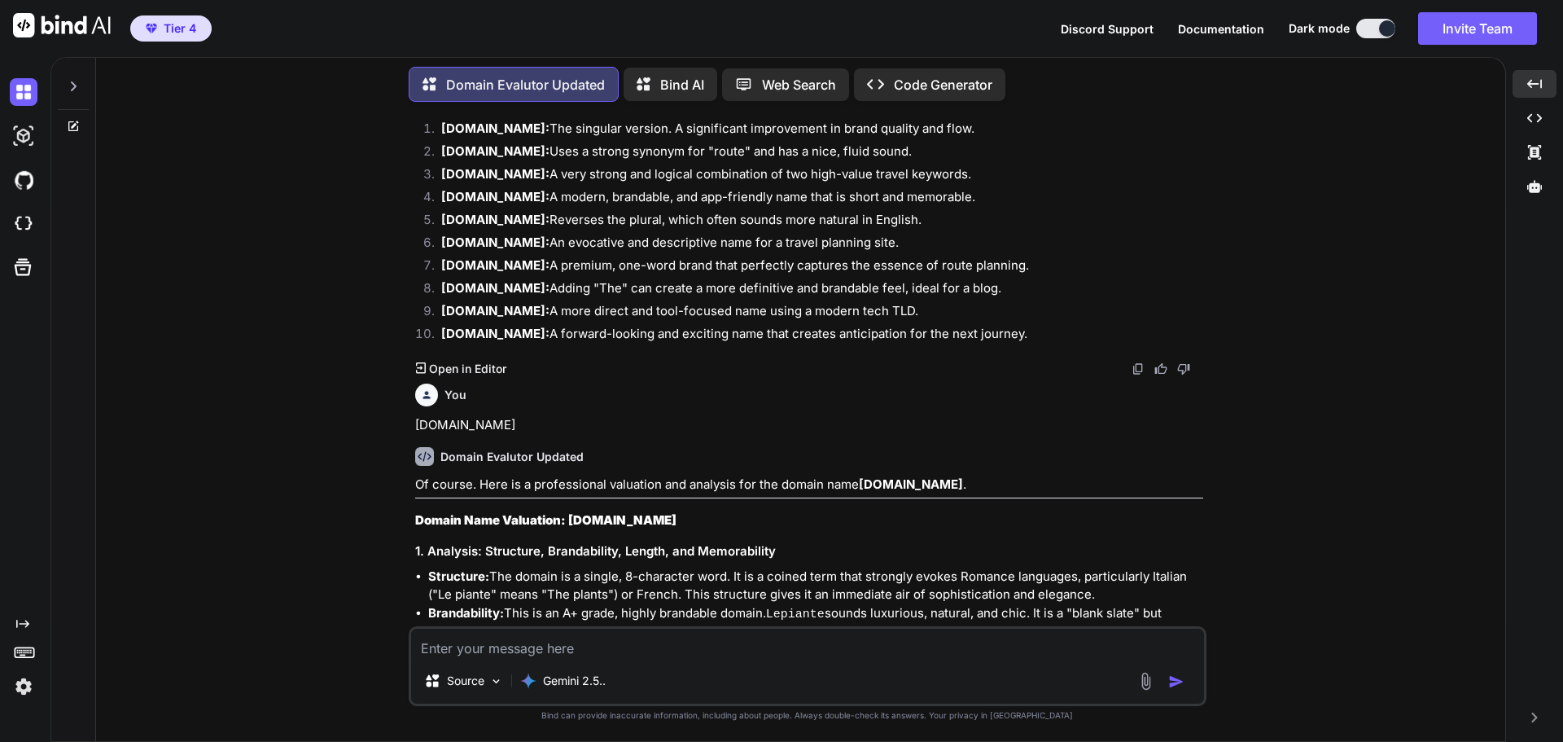
scroll to position [11759, 0]
click at [855, 659] on li "Length: At 8 characters, the length is ideal. It is short enough to be memorabl…" at bounding box center [815, 677] width 775 height 37
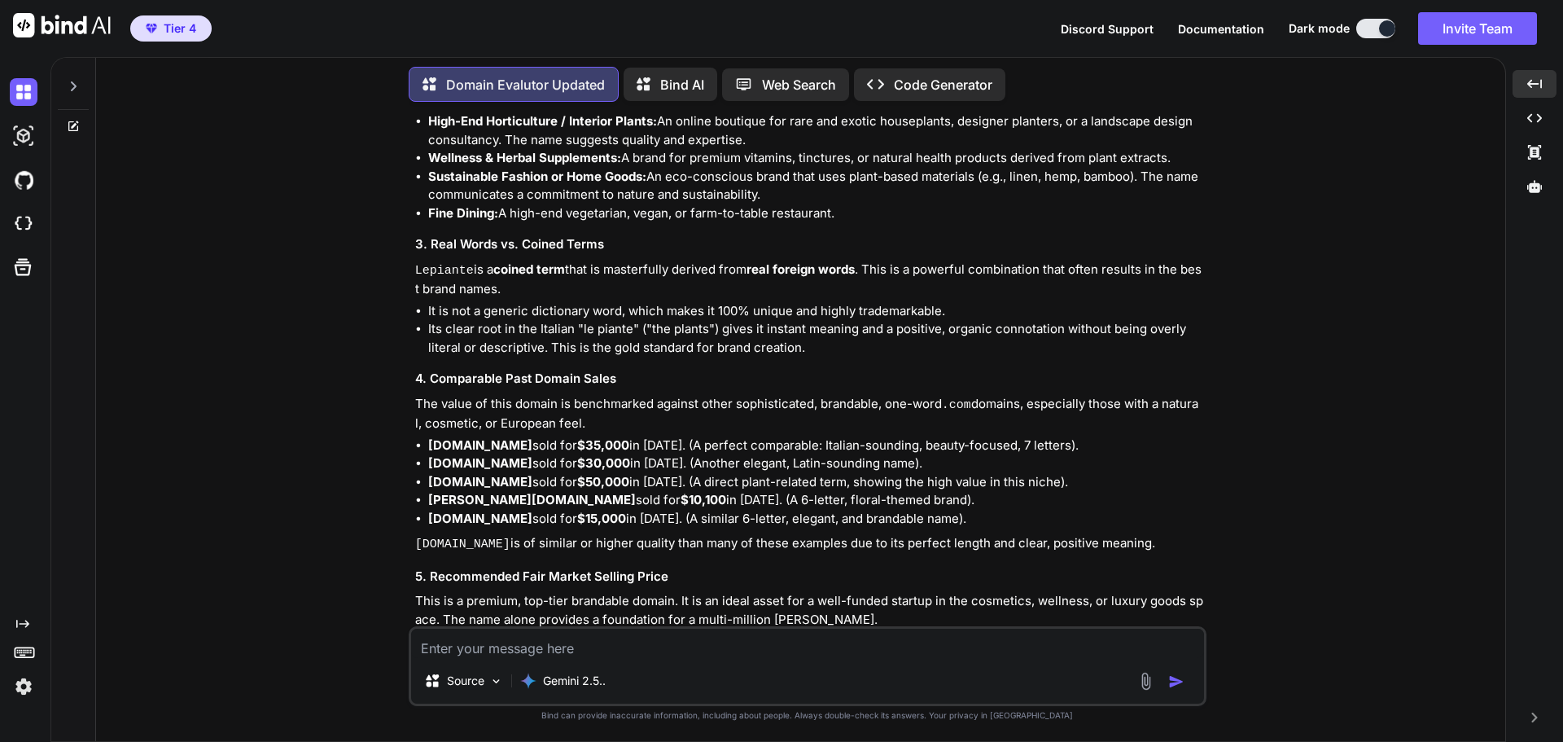
scroll to position [12476, 0]
click at [1229, 495] on div "You [DOMAIN_NAME] Domain Evalutor Updated Of course. Here is a professional val…" at bounding box center [807, 428] width 1396 height 626
click at [1082, 472] on li "[DOMAIN_NAME] sold for $50,000 in [DATE]. (A direct plant-related term, showing…" at bounding box center [815, 481] width 775 height 19
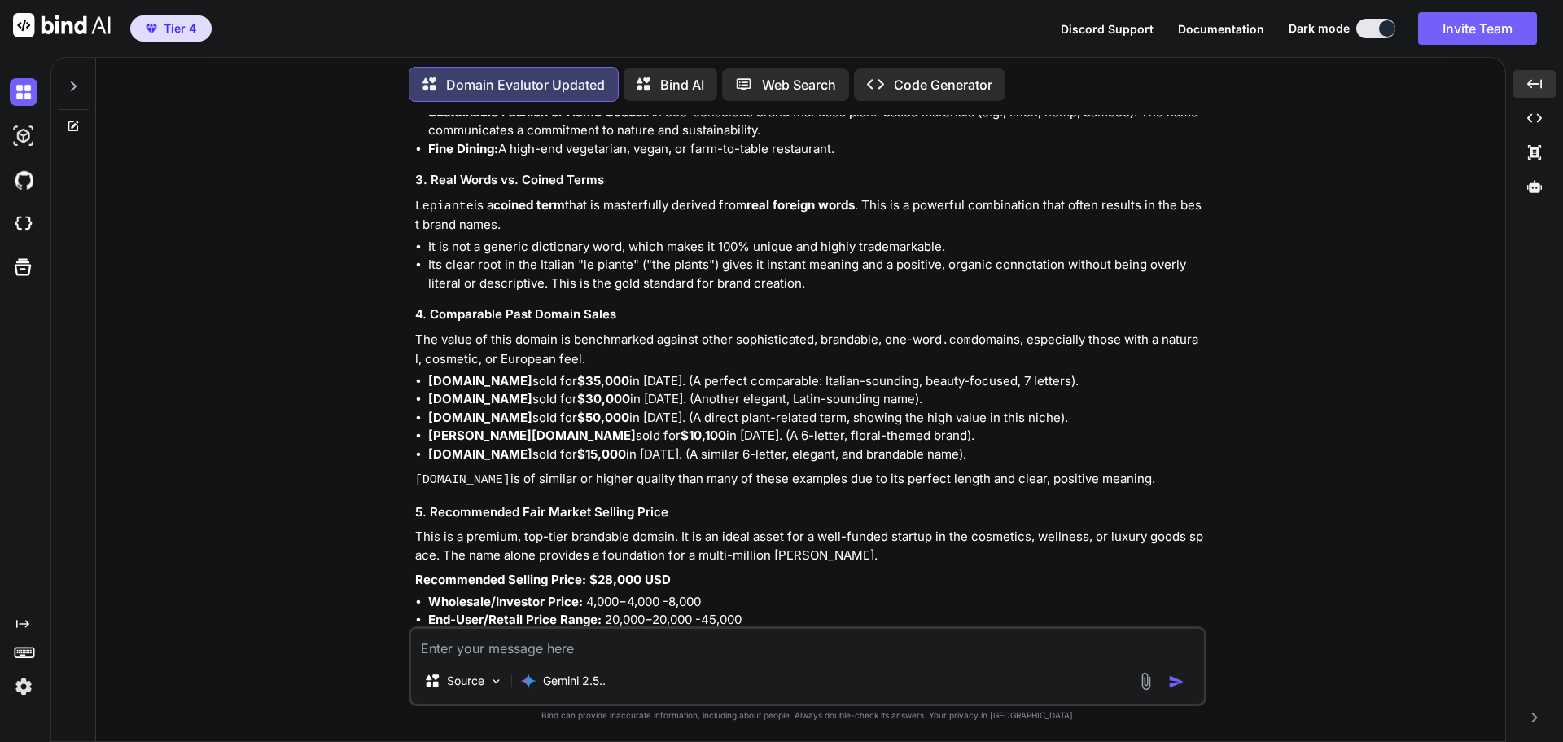
scroll to position [12541, 0]
